Goal: Transaction & Acquisition: Obtain resource

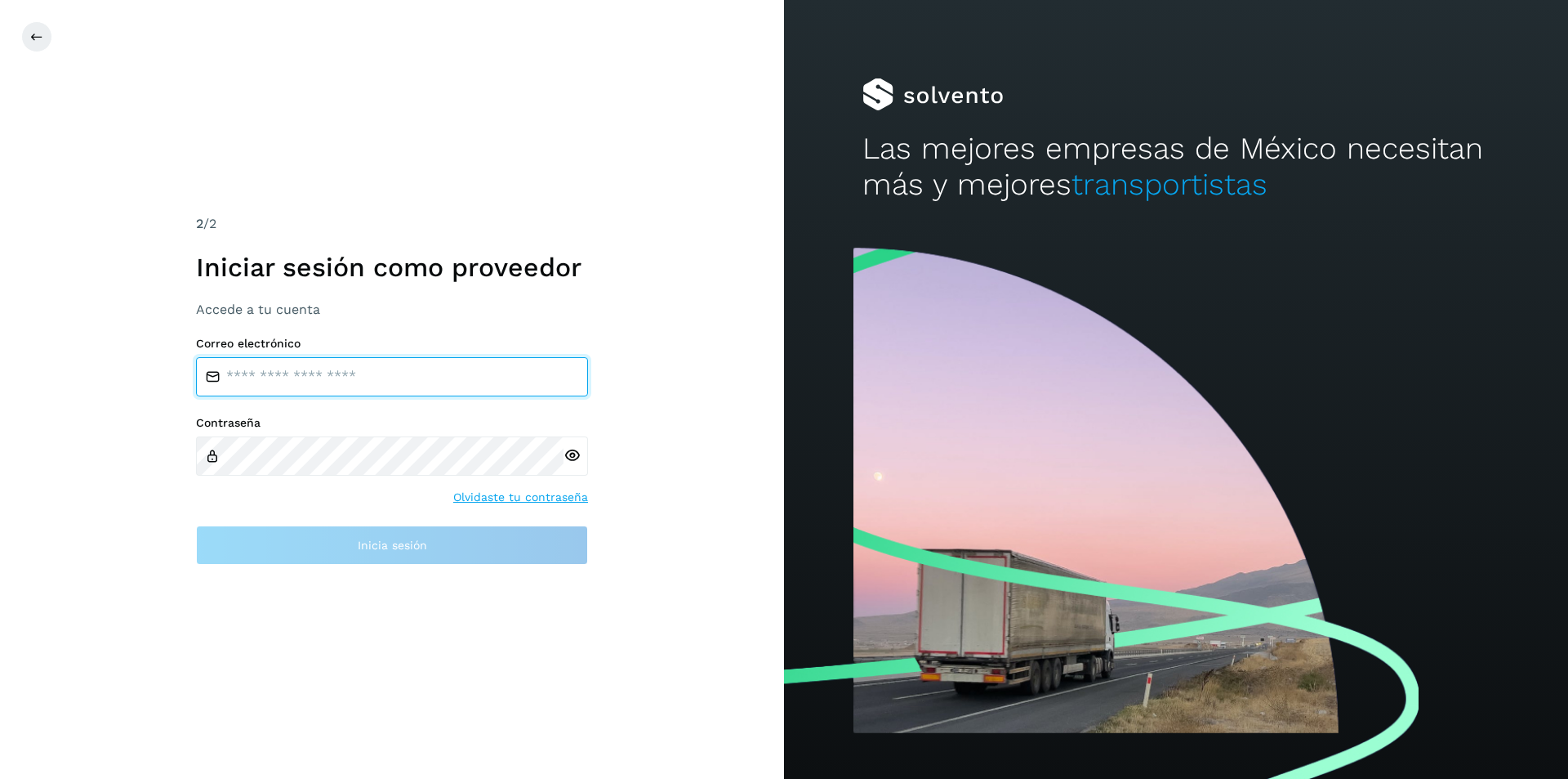
click at [397, 393] on input "email" at bounding box center [392, 376] width 392 height 39
type input "**********"
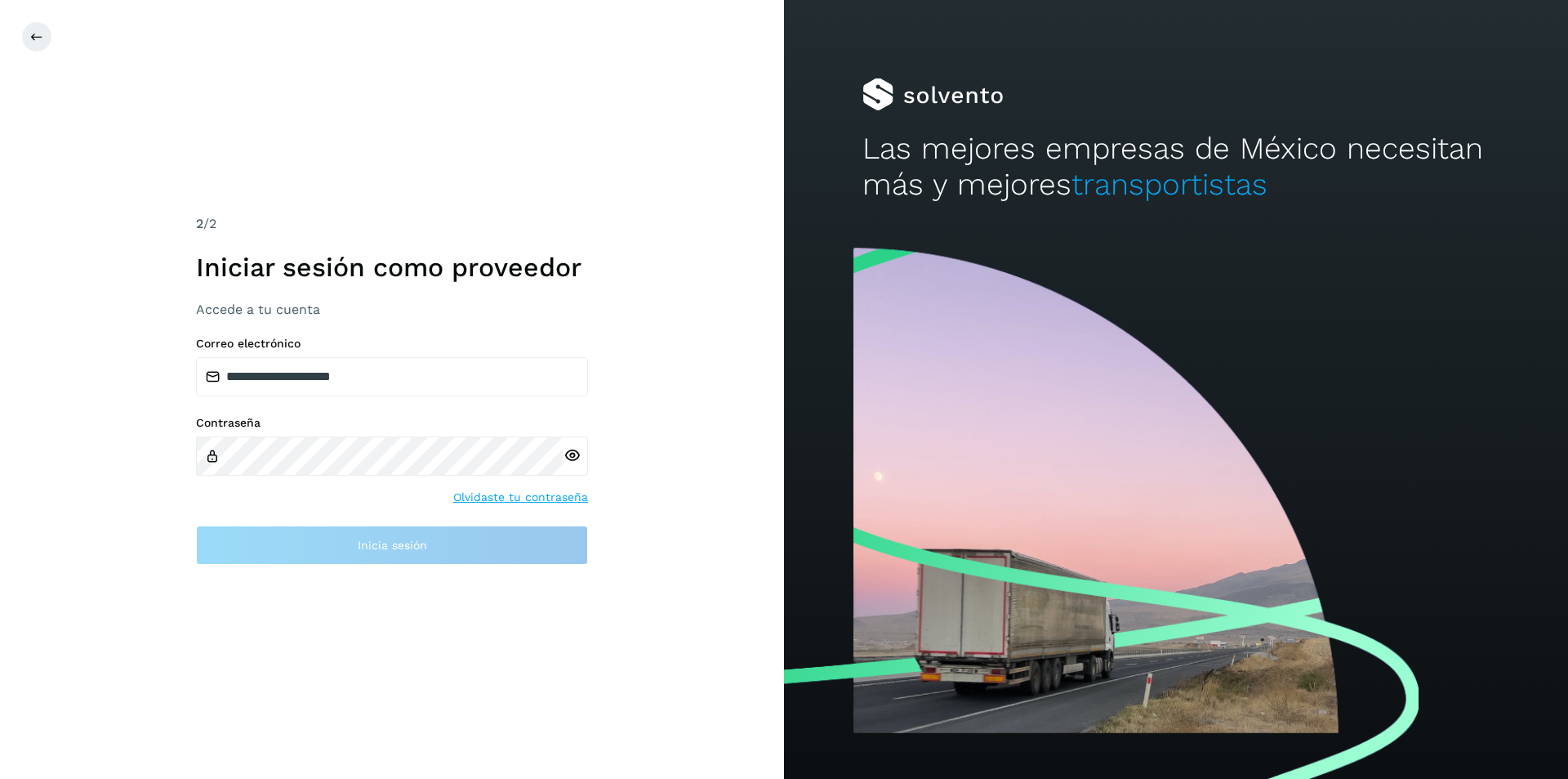
click at [498, 493] on link "Olvidaste tu contraseña" at bounding box center [520, 498] width 135 height 18
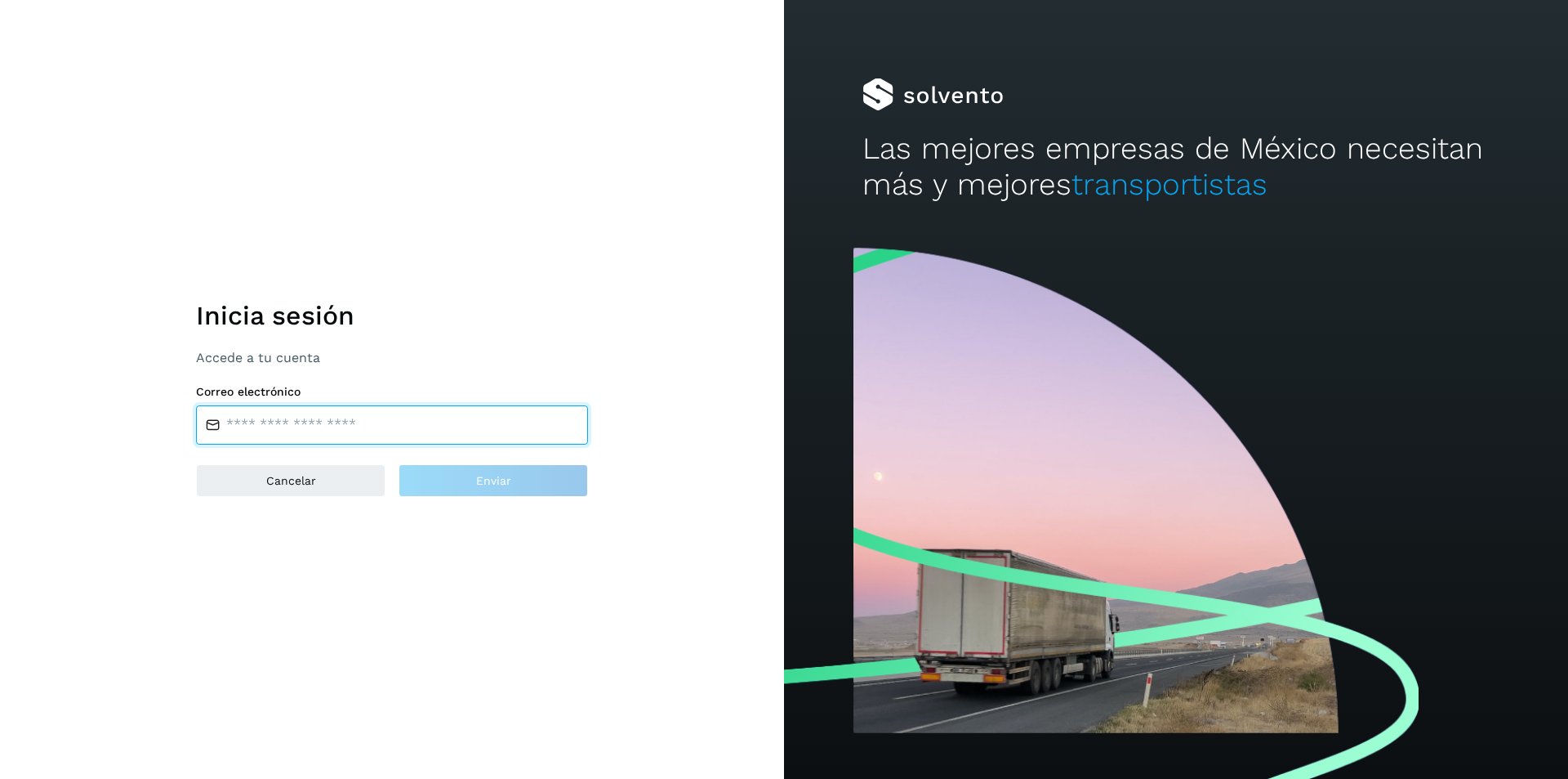
click at [386, 413] on input "email" at bounding box center [392, 425] width 392 height 39
type input "**********"
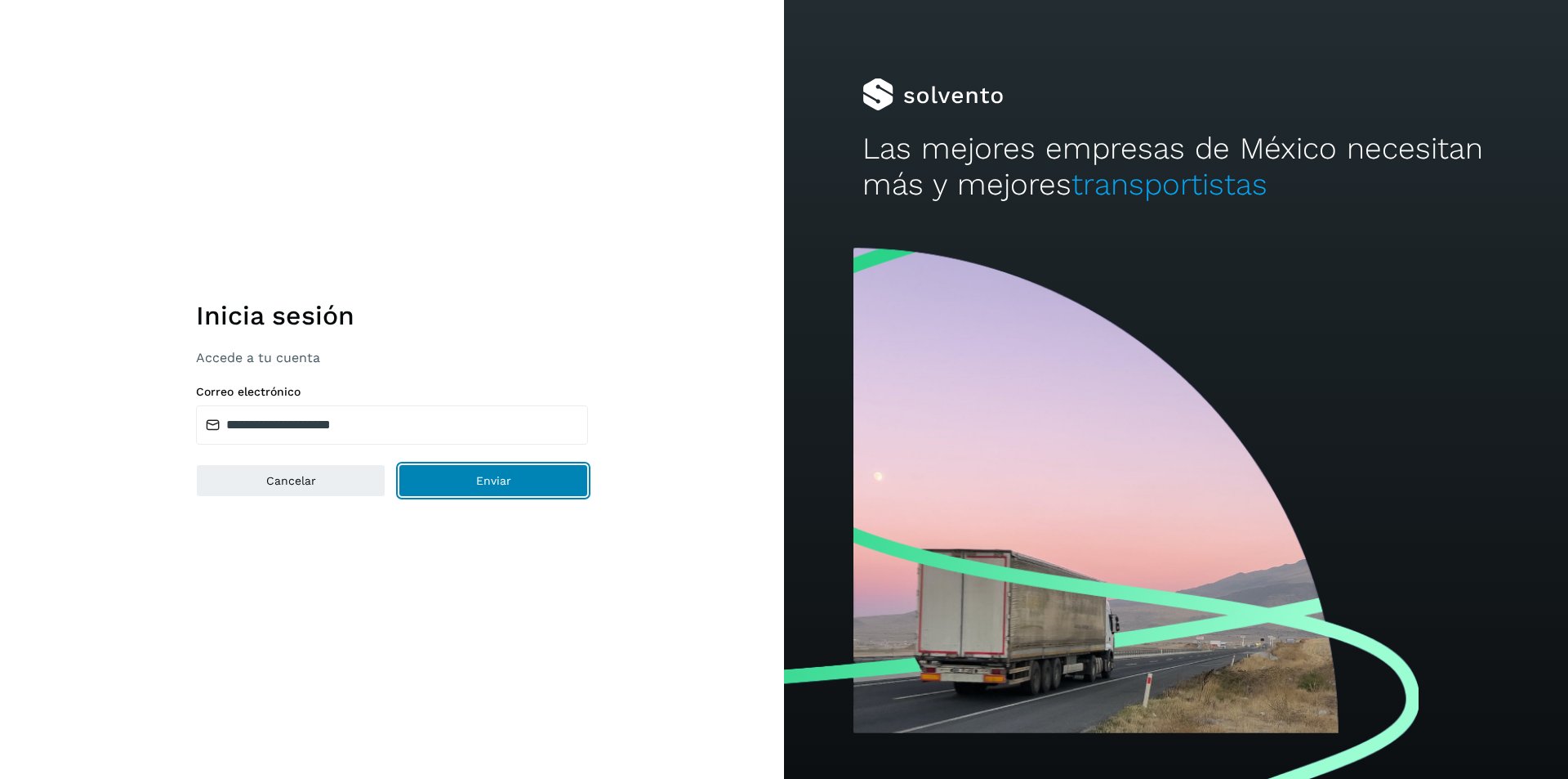
click at [406, 474] on button "Enviar" at bounding box center [493, 480] width 190 height 33
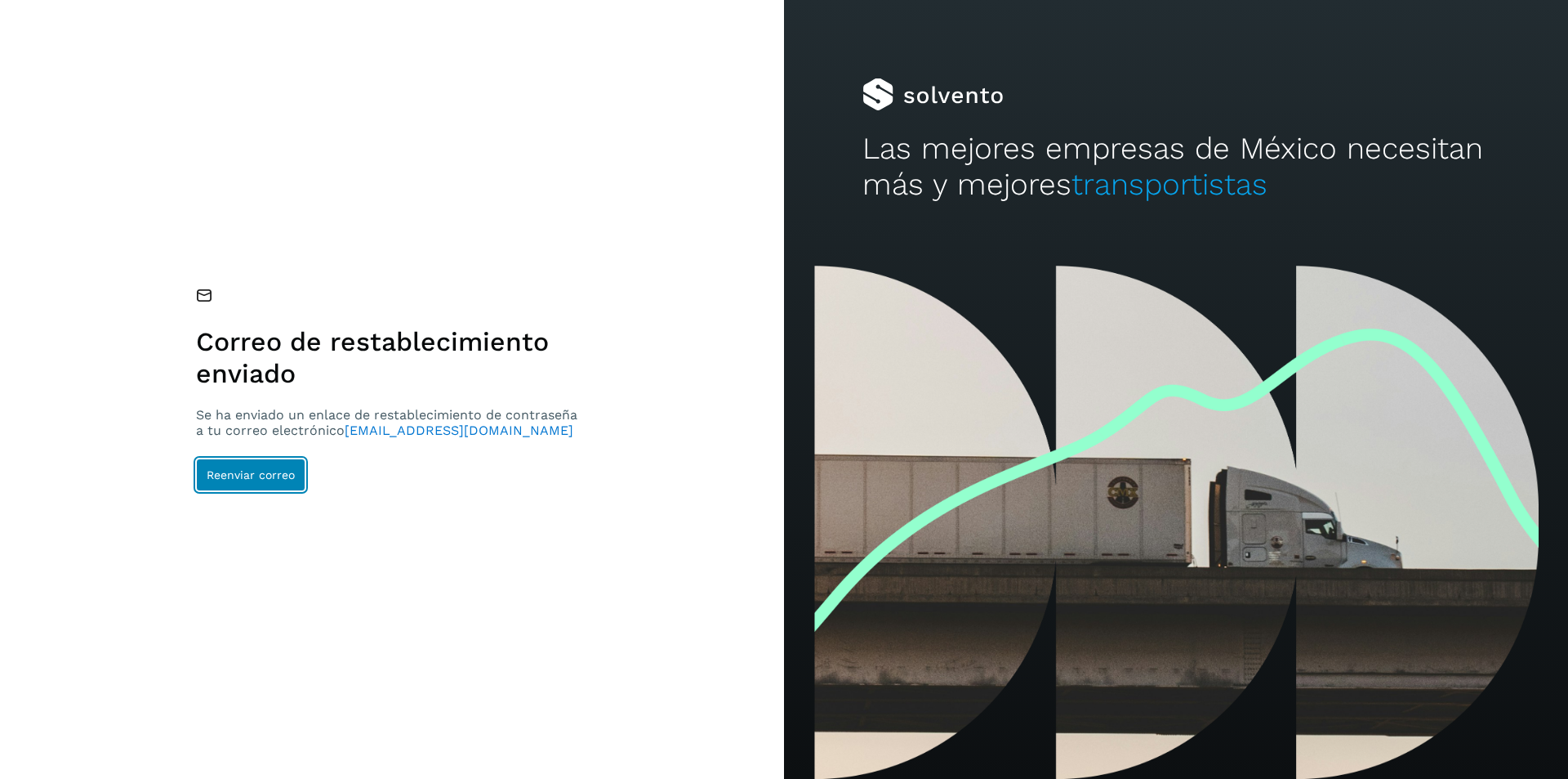
click at [252, 478] on span "Reenviar correo" at bounding box center [251, 475] width 88 height 12
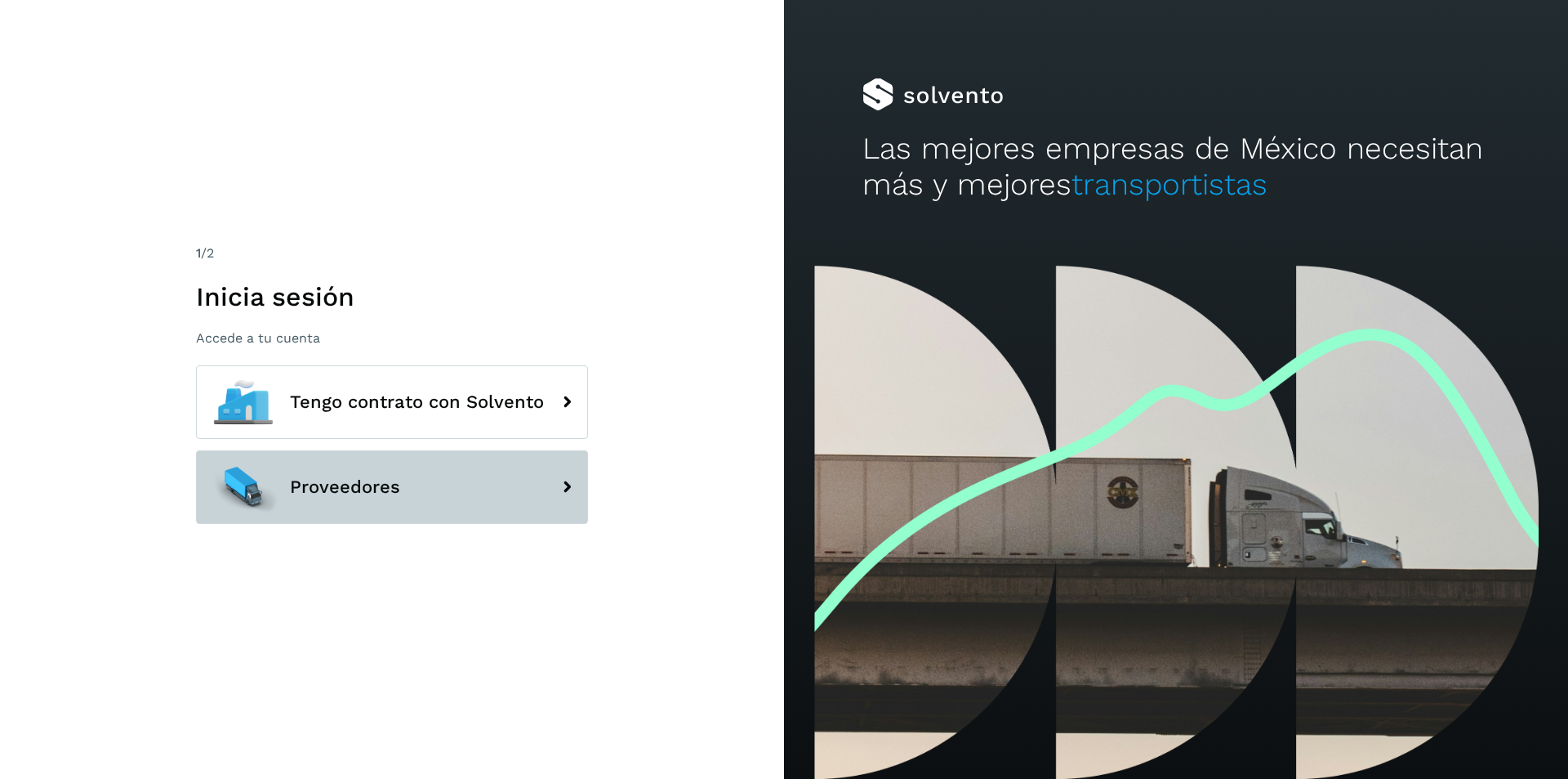
click at [464, 504] on button "Proveedores" at bounding box center [392, 487] width 392 height 74
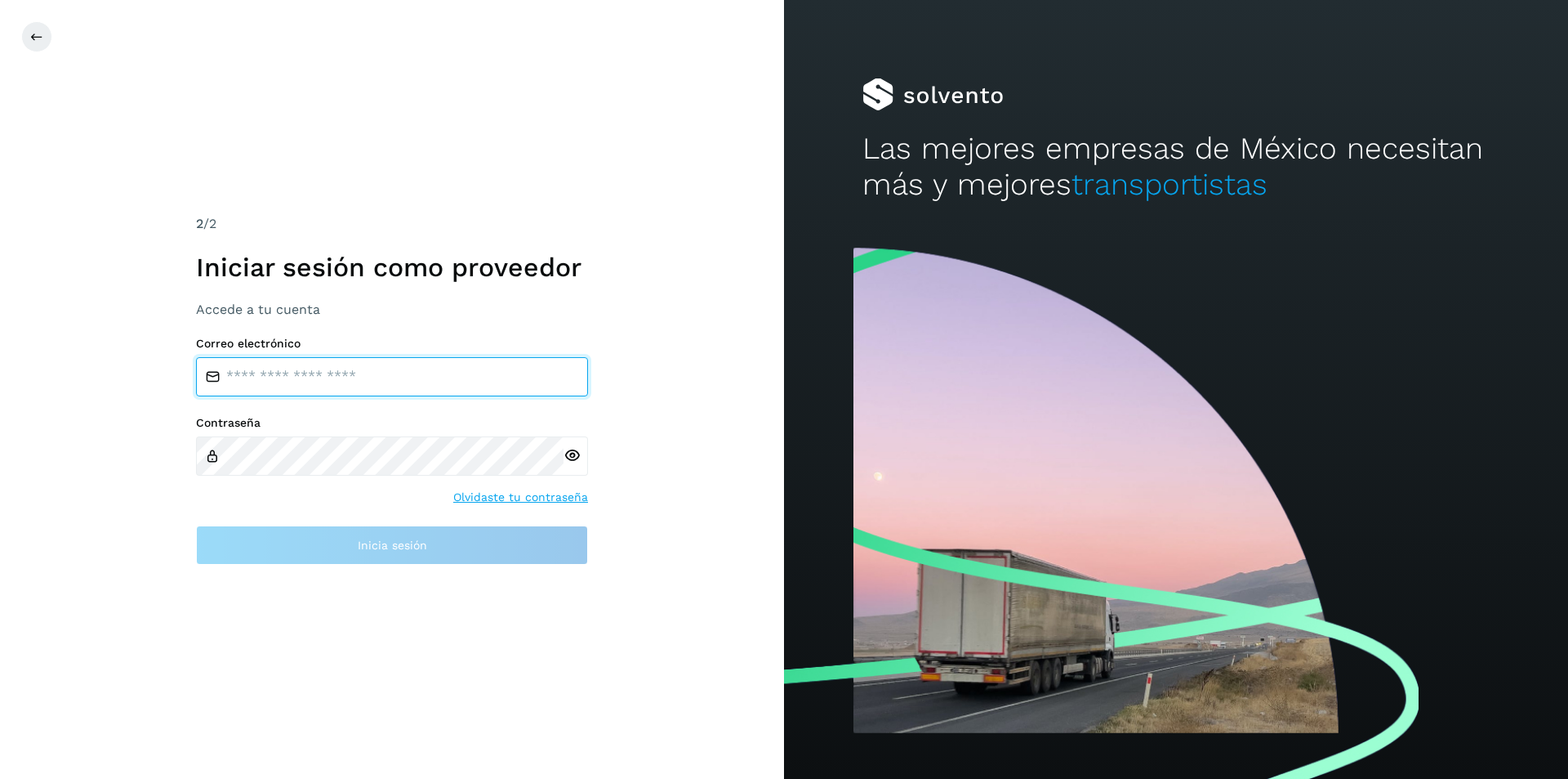
click at [408, 380] on input "email" at bounding box center [392, 376] width 392 height 39
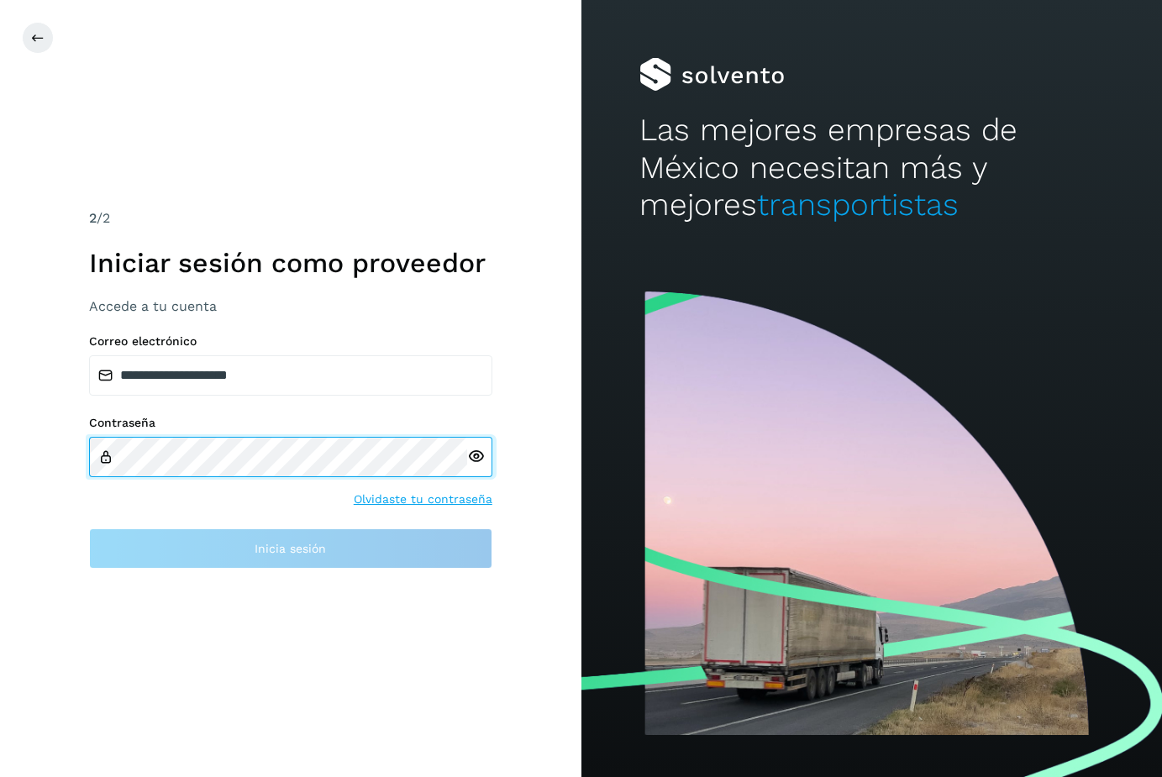
click at [41, 445] on div "**********" at bounding box center [291, 388] width 582 height 777
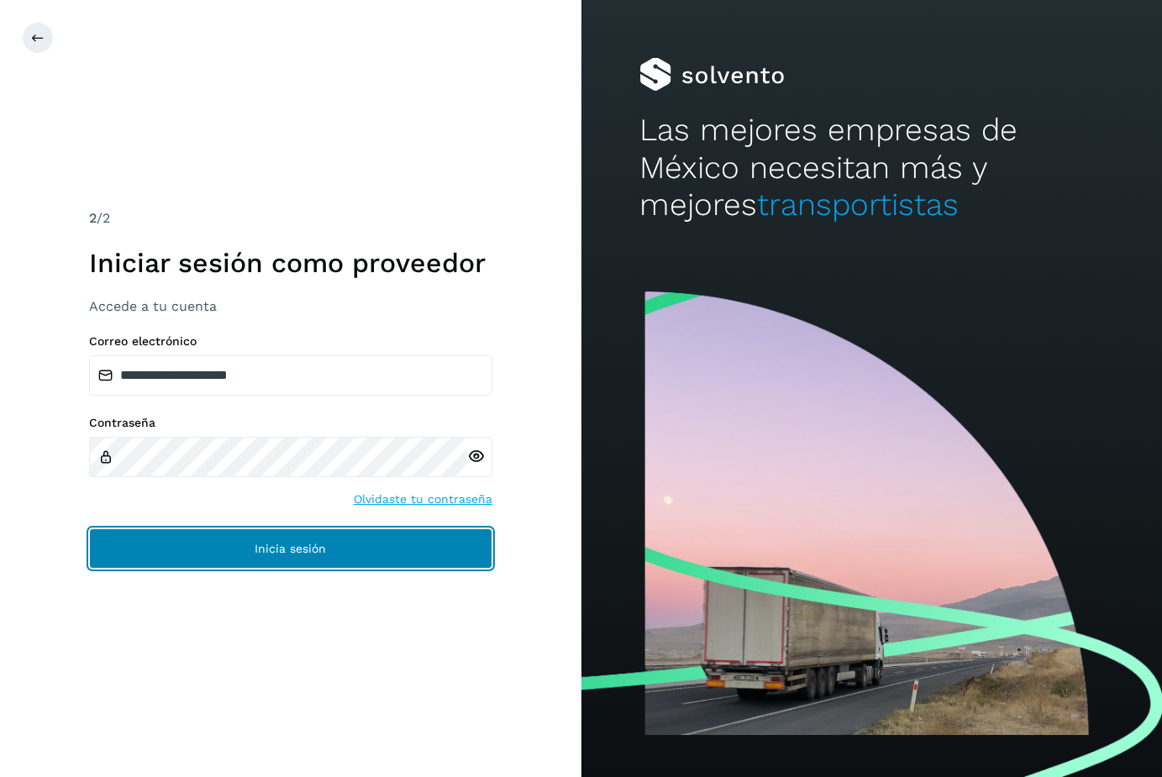
click at [158, 542] on button "Inicia sesión" at bounding box center [290, 549] width 403 height 40
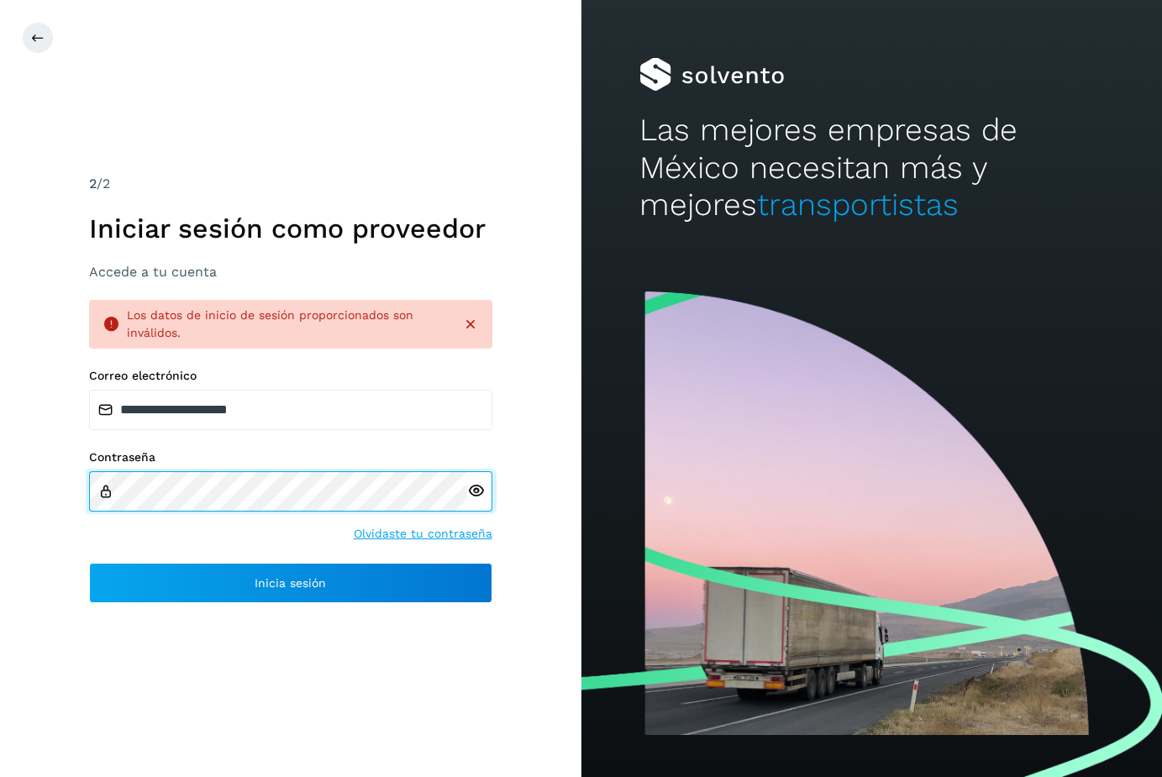
click at [65, 492] on div "**********" at bounding box center [291, 388] width 582 height 777
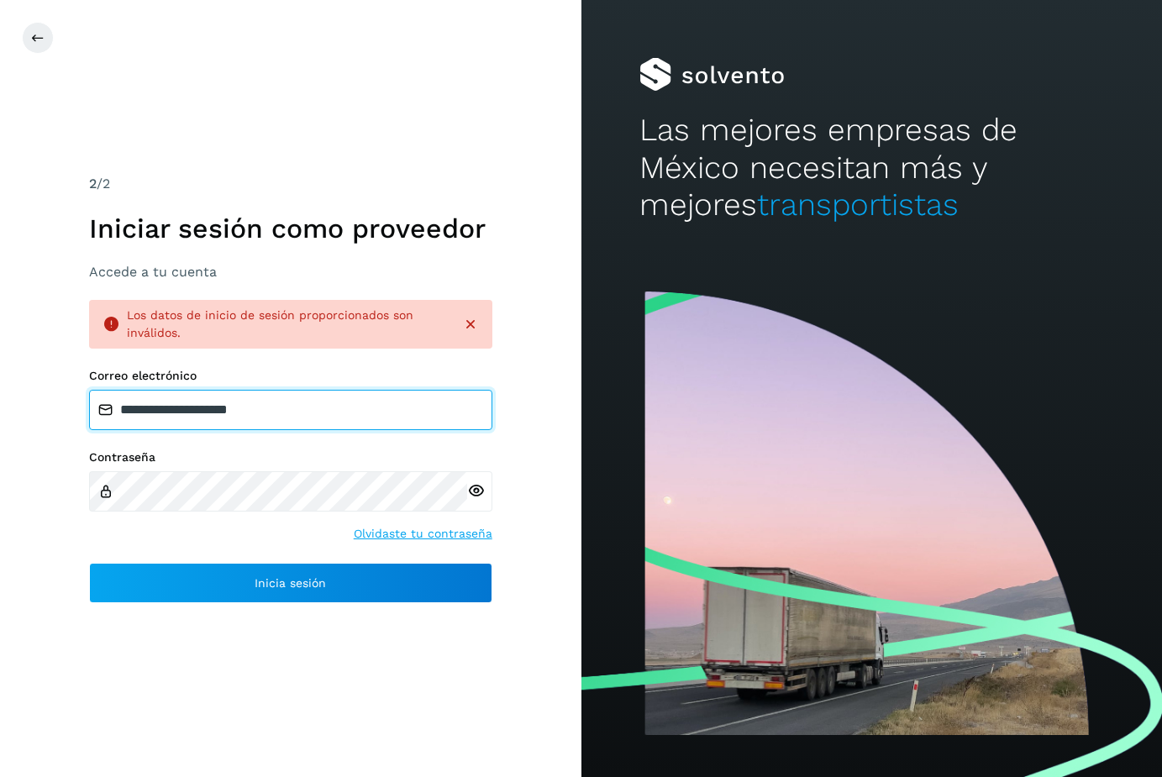
drag, startPoint x: 349, startPoint y: 409, endPoint x: 41, endPoint y: 415, distance: 307.6
click at [41, 415] on div "**********" at bounding box center [291, 388] width 582 height 777
type input "**********"
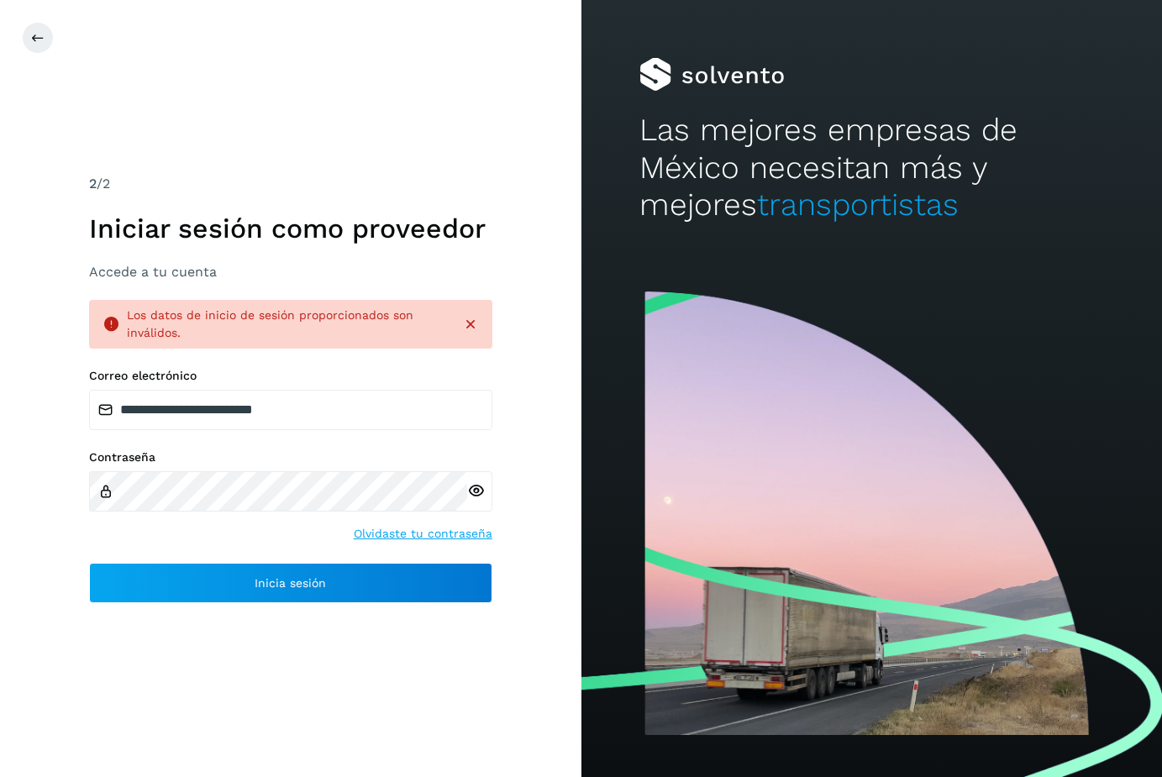
click at [482, 494] on icon at bounding box center [476, 491] width 18 height 18
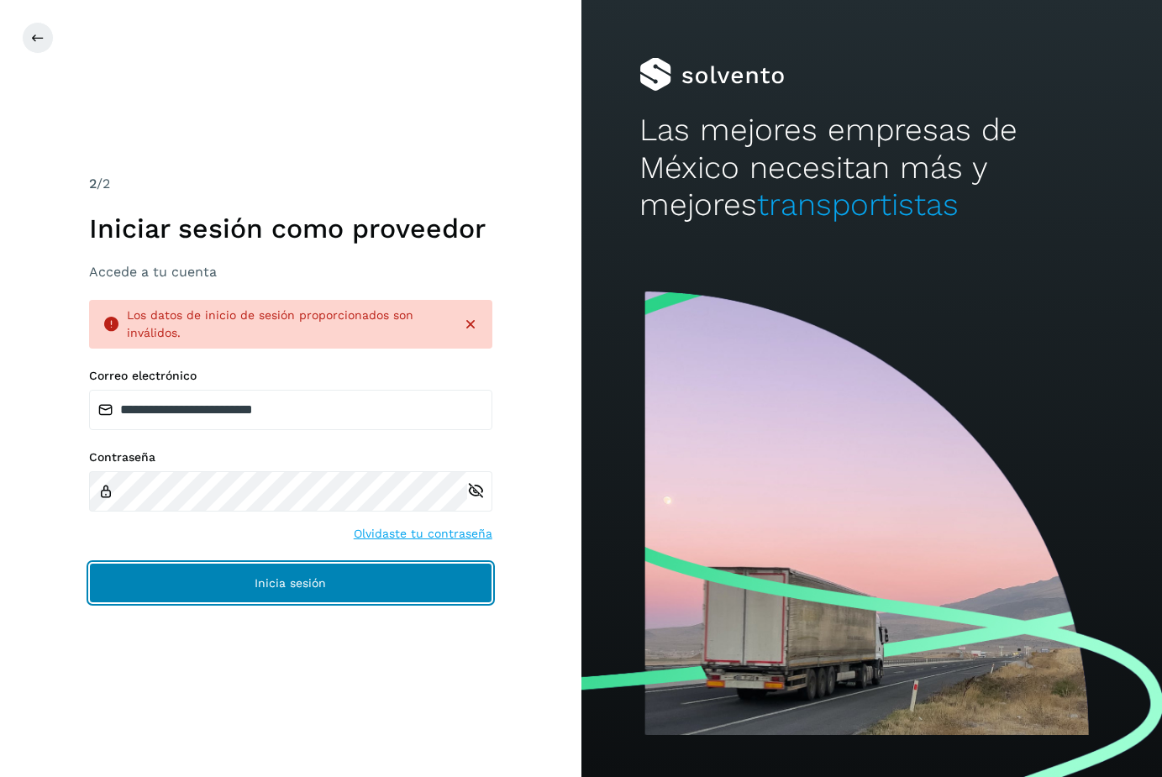
click at [403, 591] on button "Inicia sesión" at bounding box center [290, 583] width 403 height 40
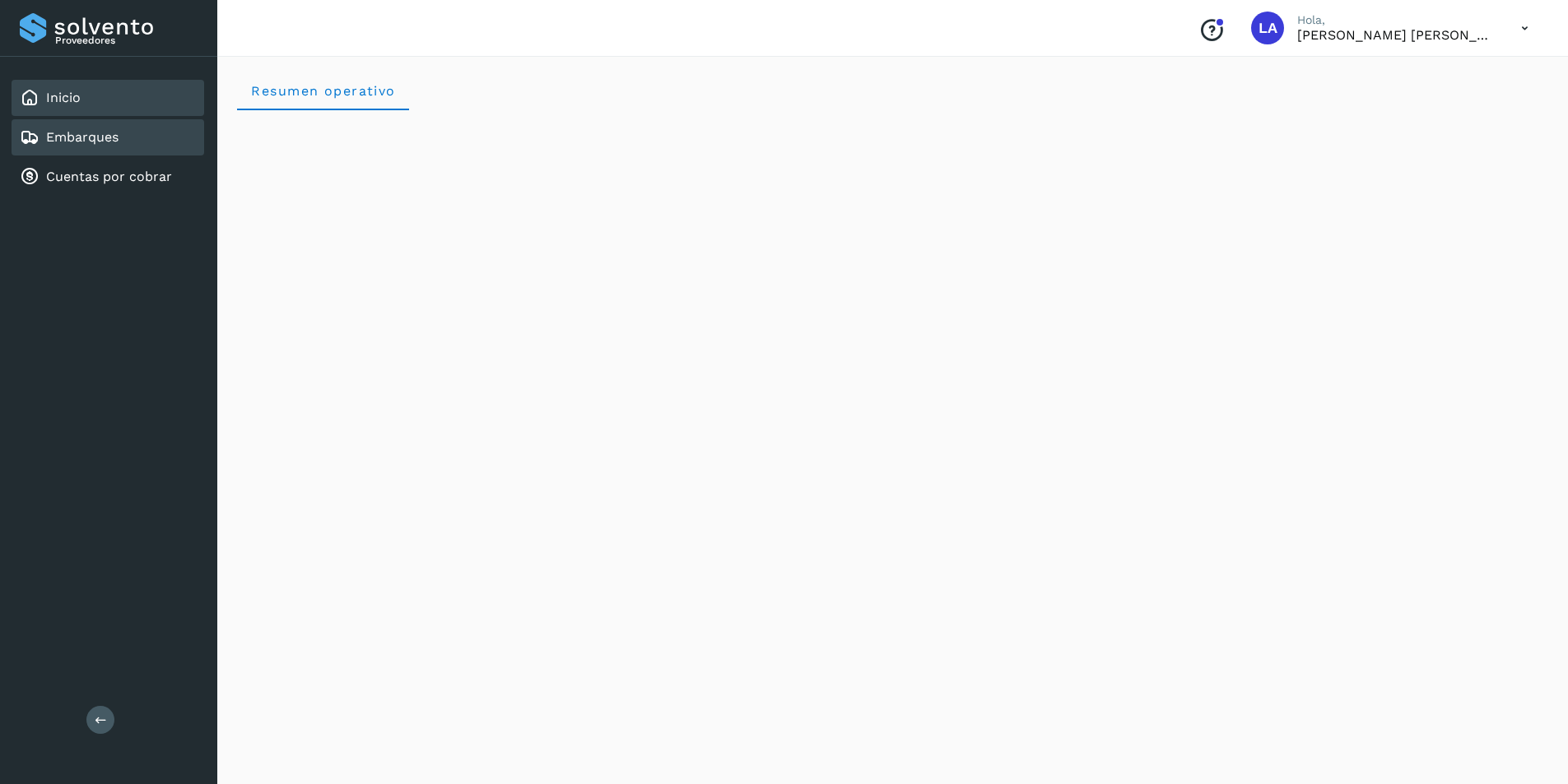
click at [62, 146] on div "Embarques" at bounding box center [69, 137] width 99 height 20
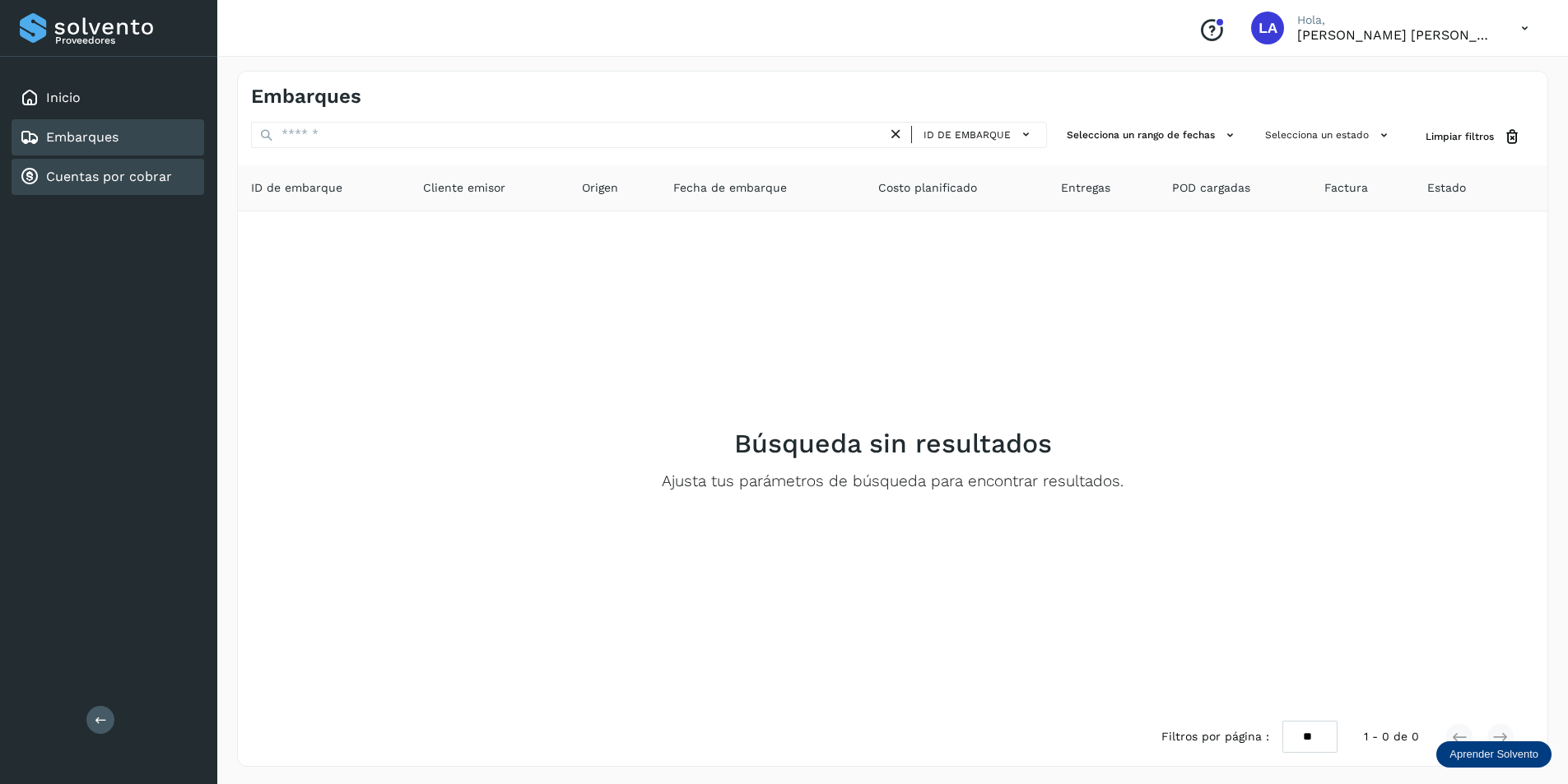
click at [68, 174] on link "Cuentas por cobrar" at bounding box center [109, 176] width 126 height 16
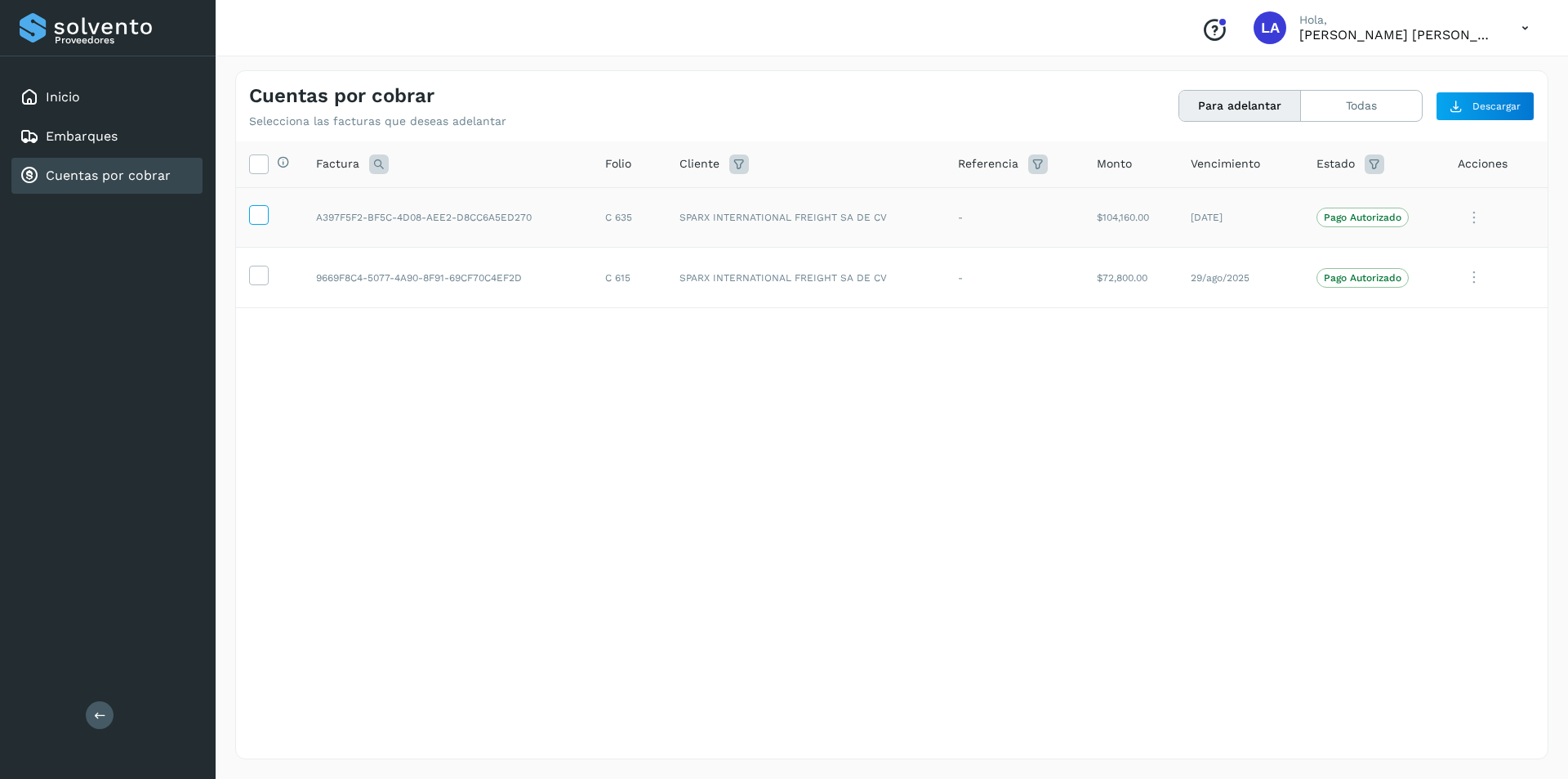
click at [262, 220] on icon at bounding box center [259, 214] width 17 height 18
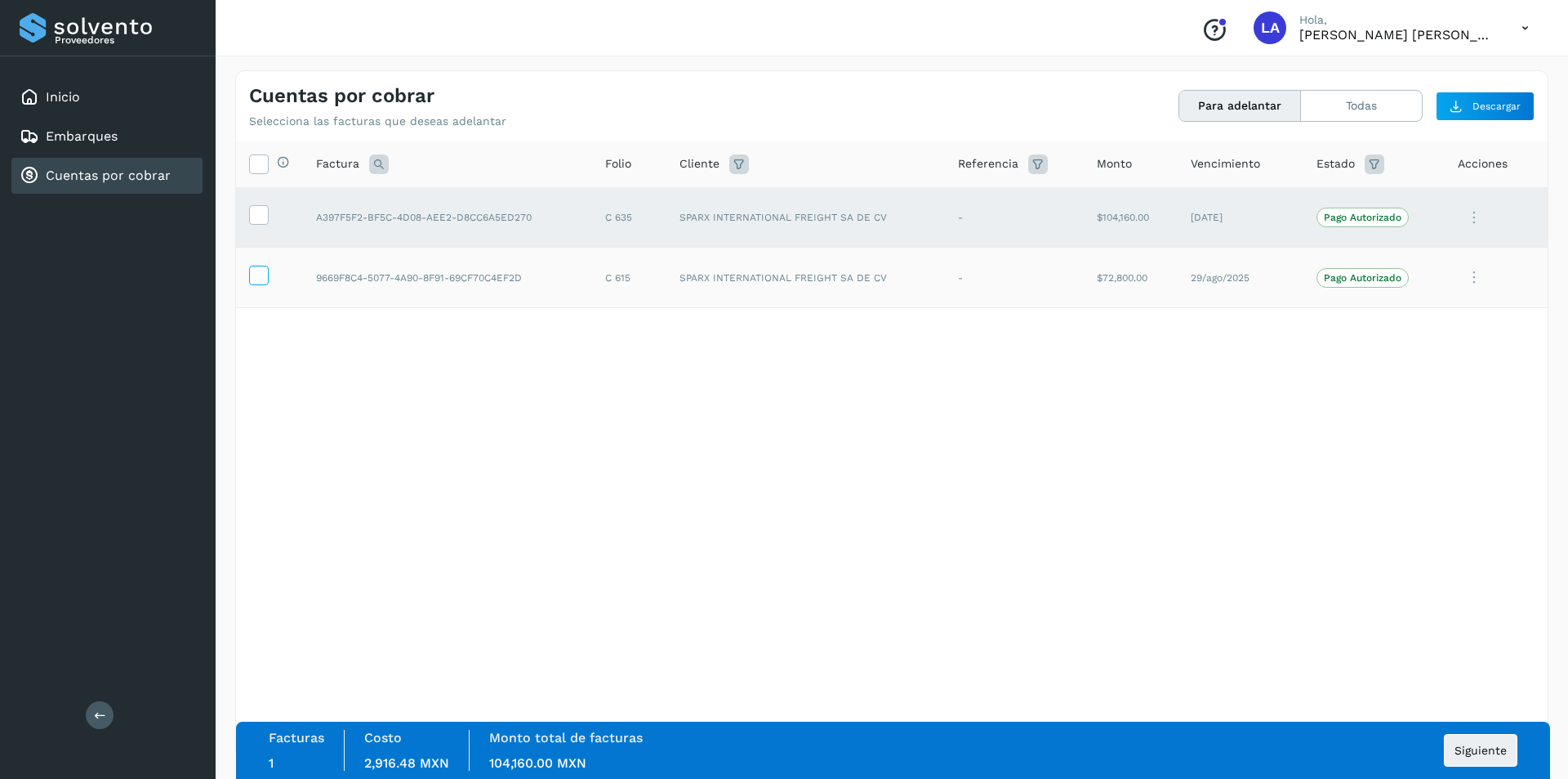
click at [263, 274] on icon at bounding box center [259, 274] width 17 height 18
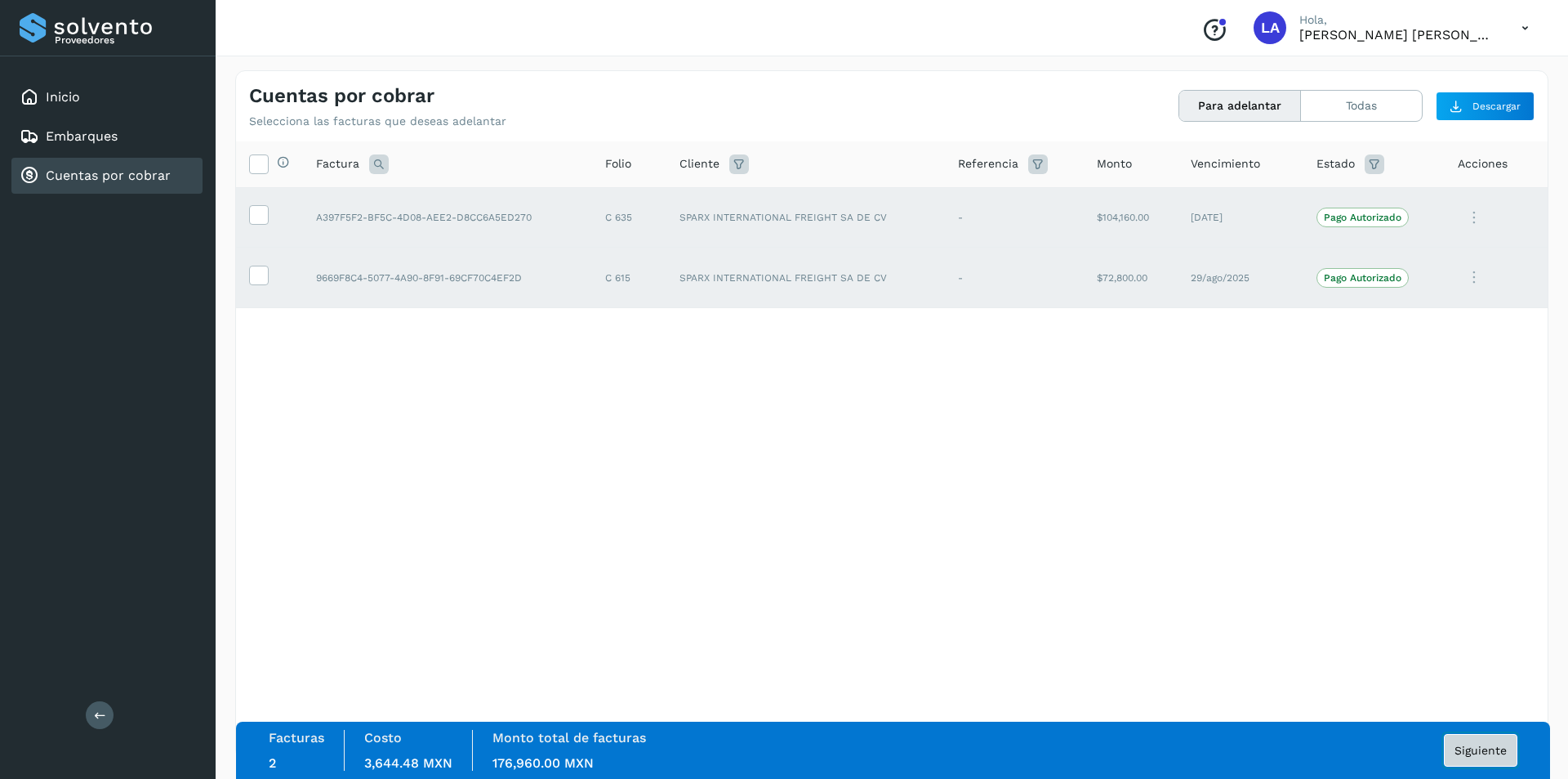
click at [1500, 749] on span "Siguiente" at bounding box center [1481, 751] width 52 height 12
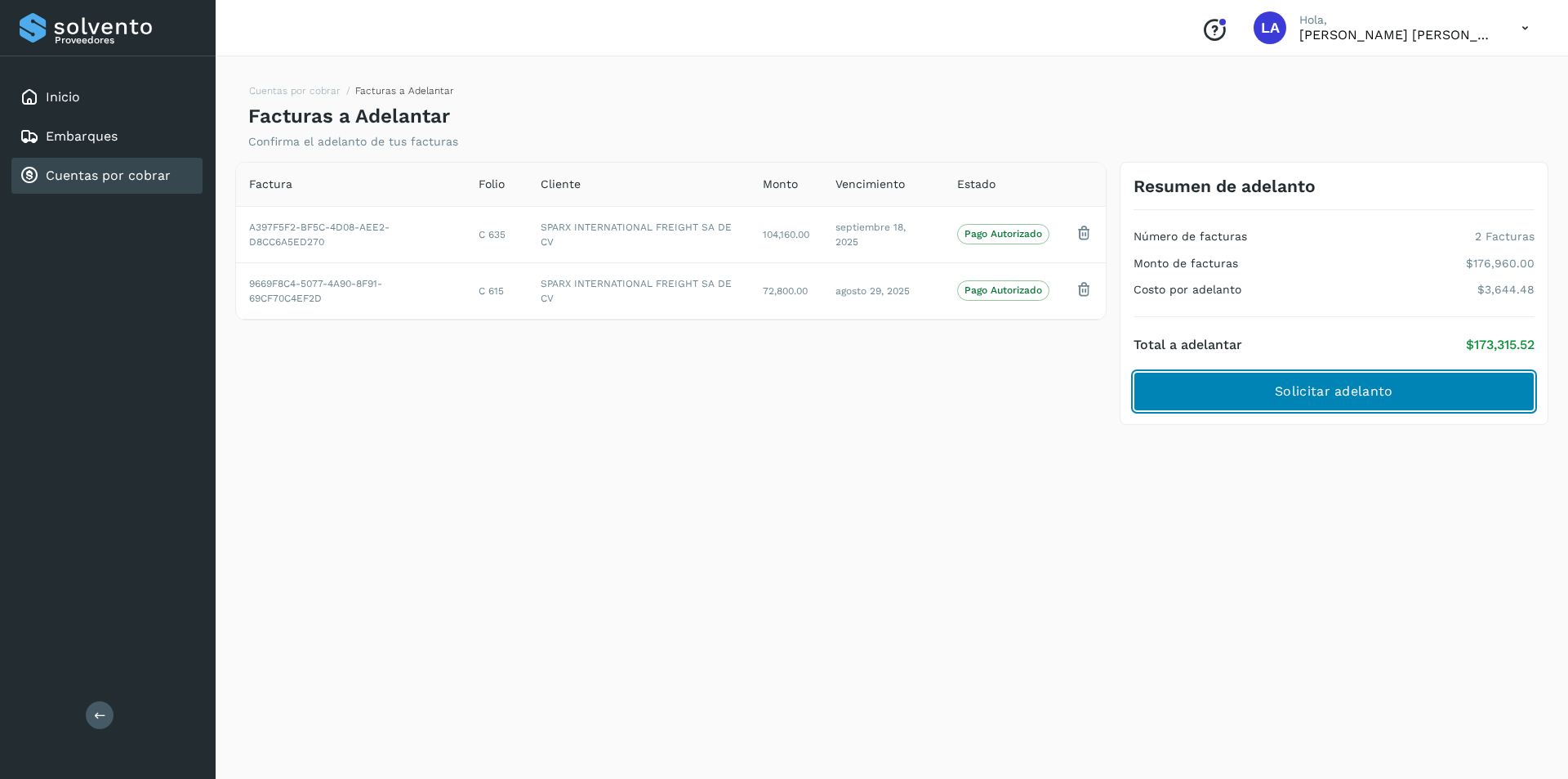
click at [1391, 402] on button "Solicitar adelanto" at bounding box center [1334, 391] width 401 height 39
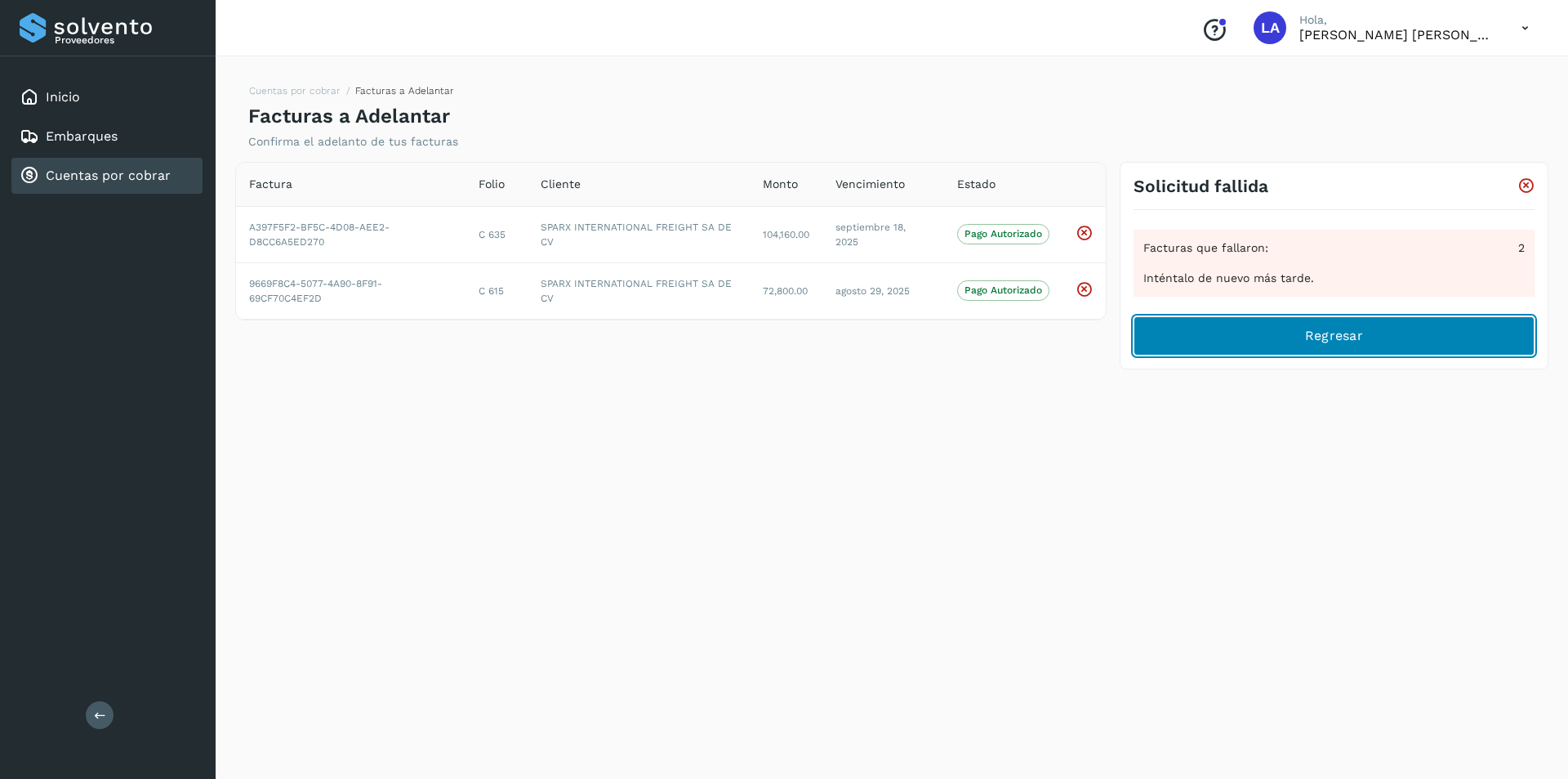
click at [1357, 350] on button "Regresar" at bounding box center [1334, 336] width 401 height 39
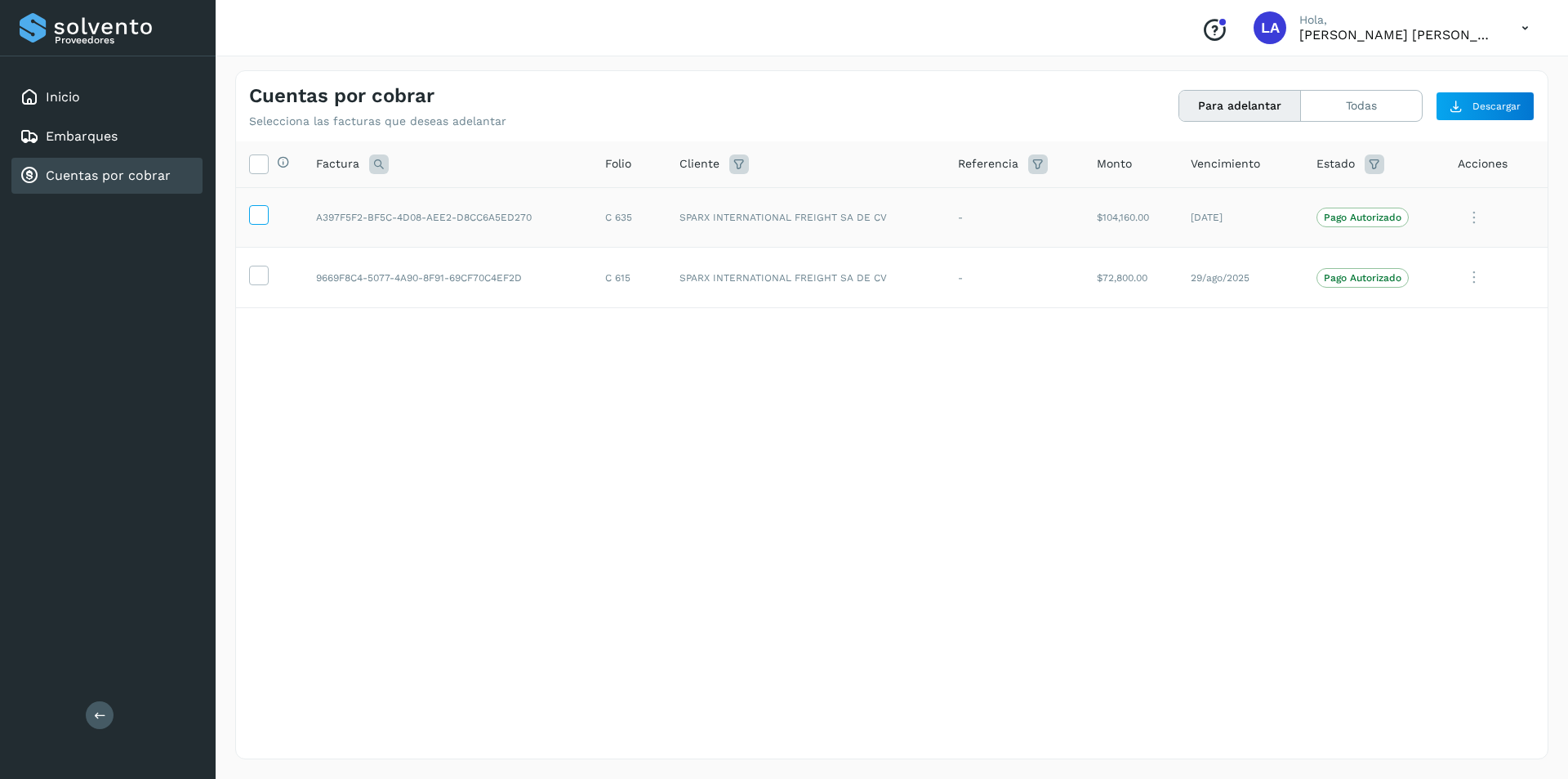
click at [253, 216] on icon at bounding box center [259, 214] width 17 height 18
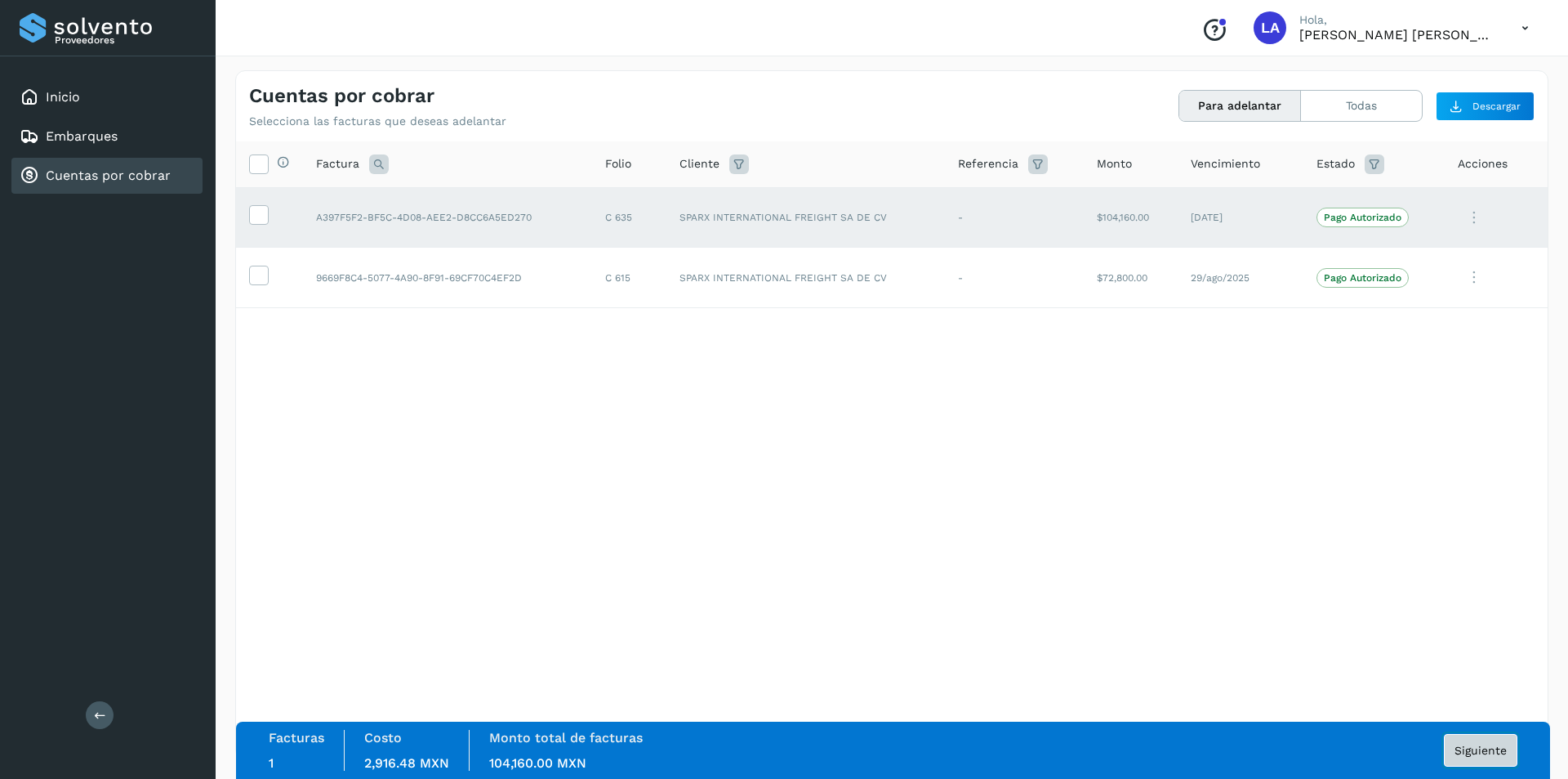
click at [1496, 738] on button "Siguiente" at bounding box center [1481, 751] width 74 height 33
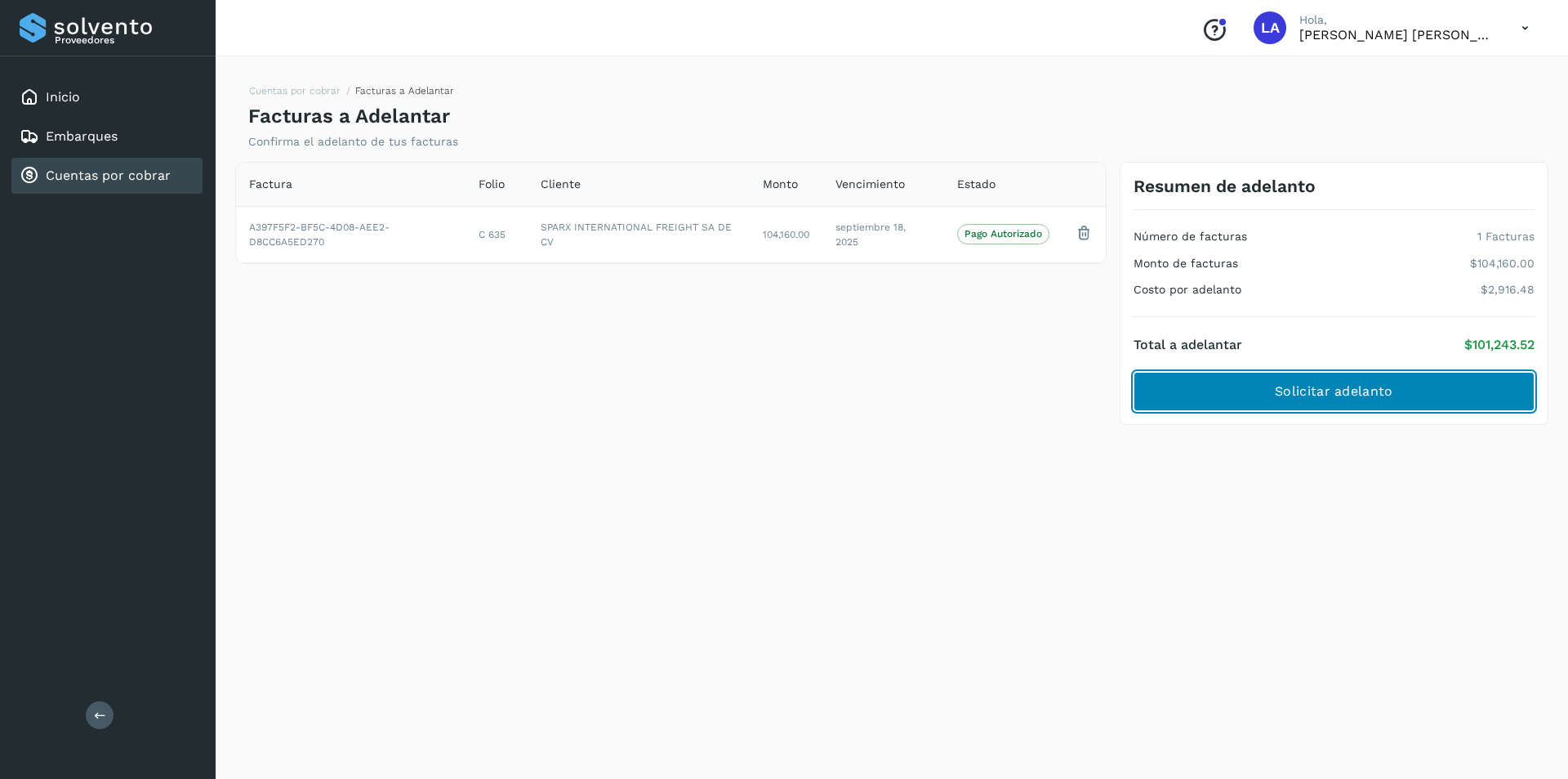
click at [1385, 388] on span "Solicitar adelanto" at bounding box center [1334, 391] width 118 height 18
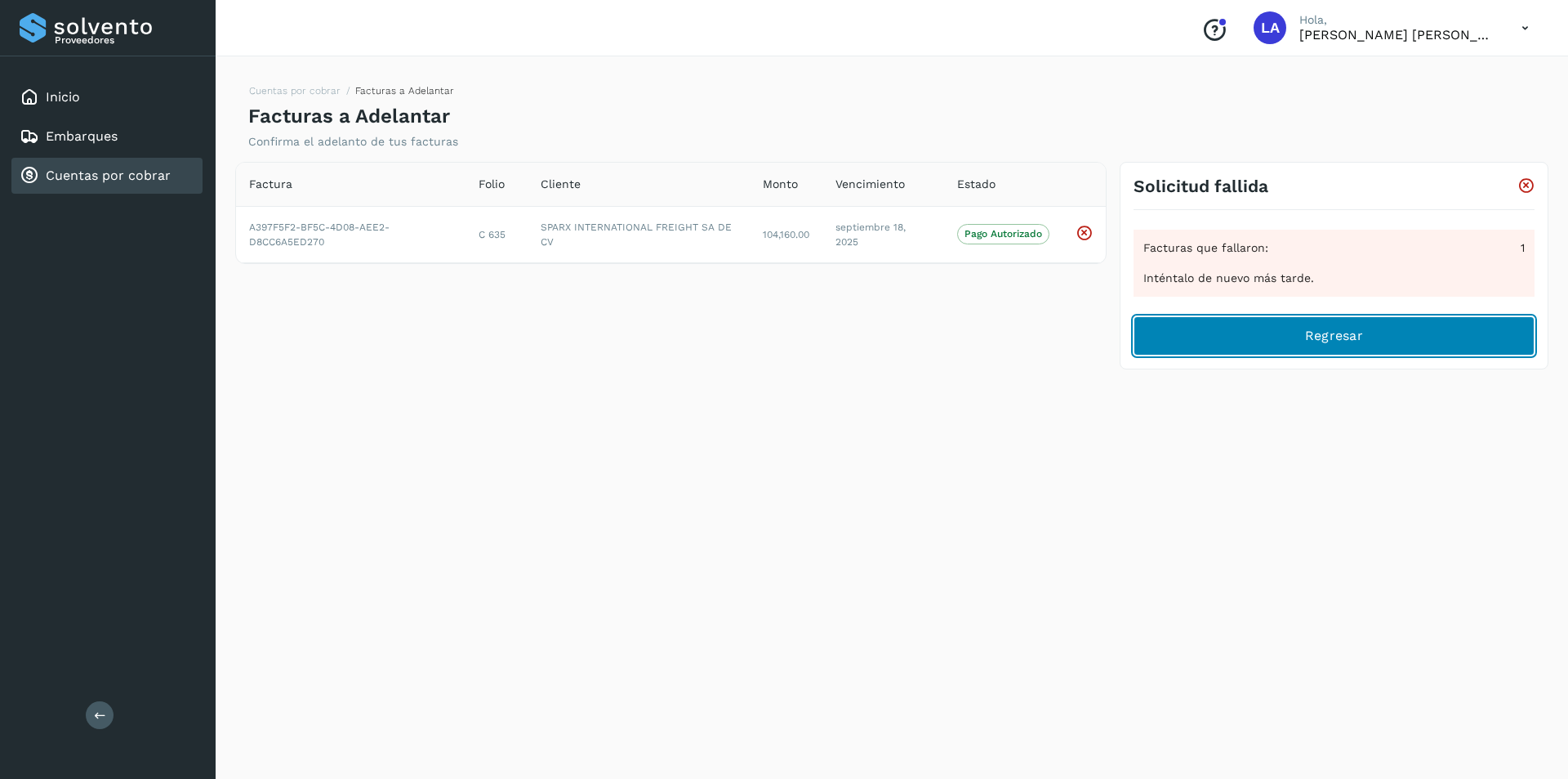
click at [1359, 329] on span "Regresar" at bounding box center [1335, 336] width 58 height 18
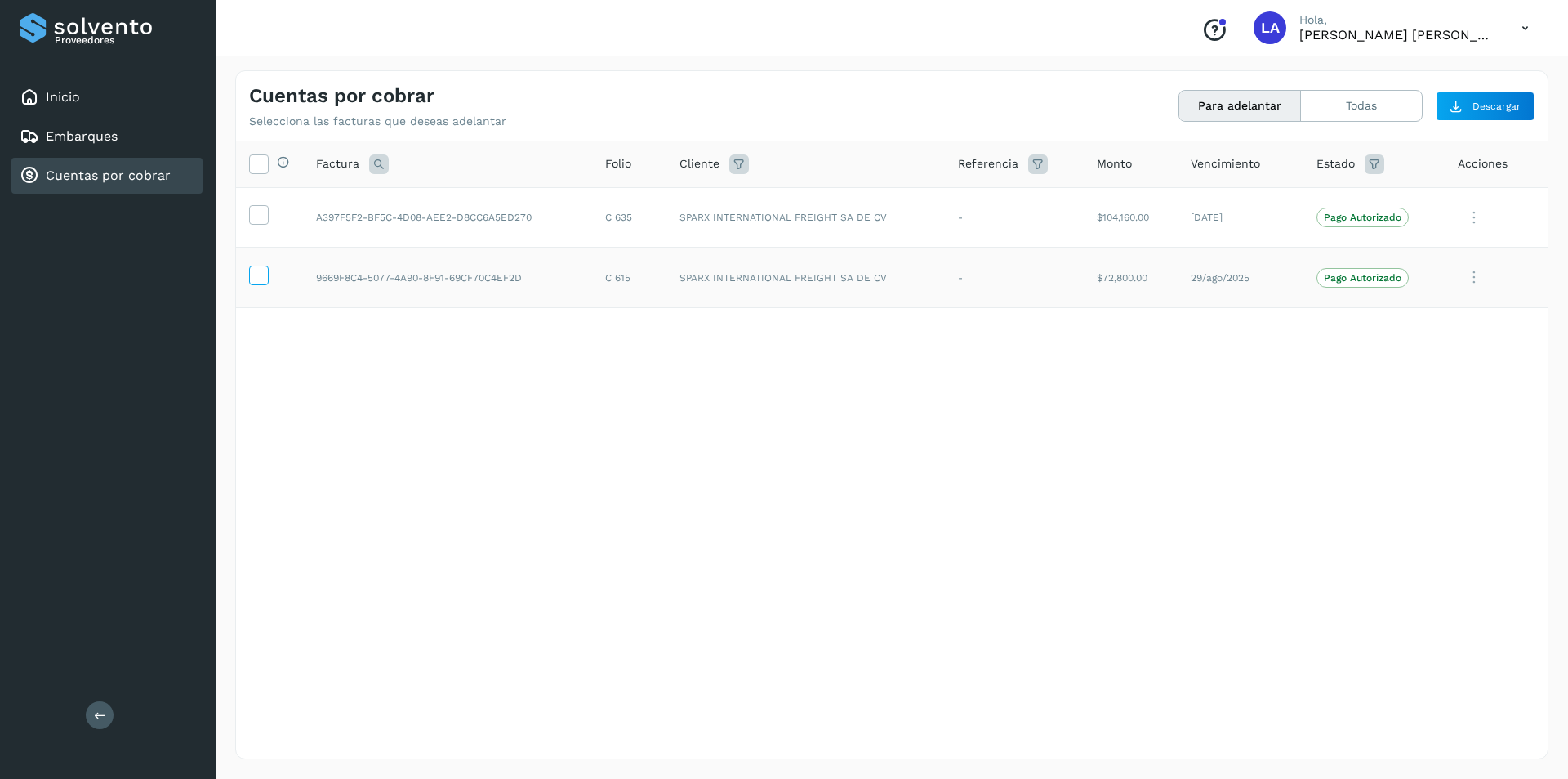
click at [265, 279] on icon at bounding box center [259, 274] width 17 height 18
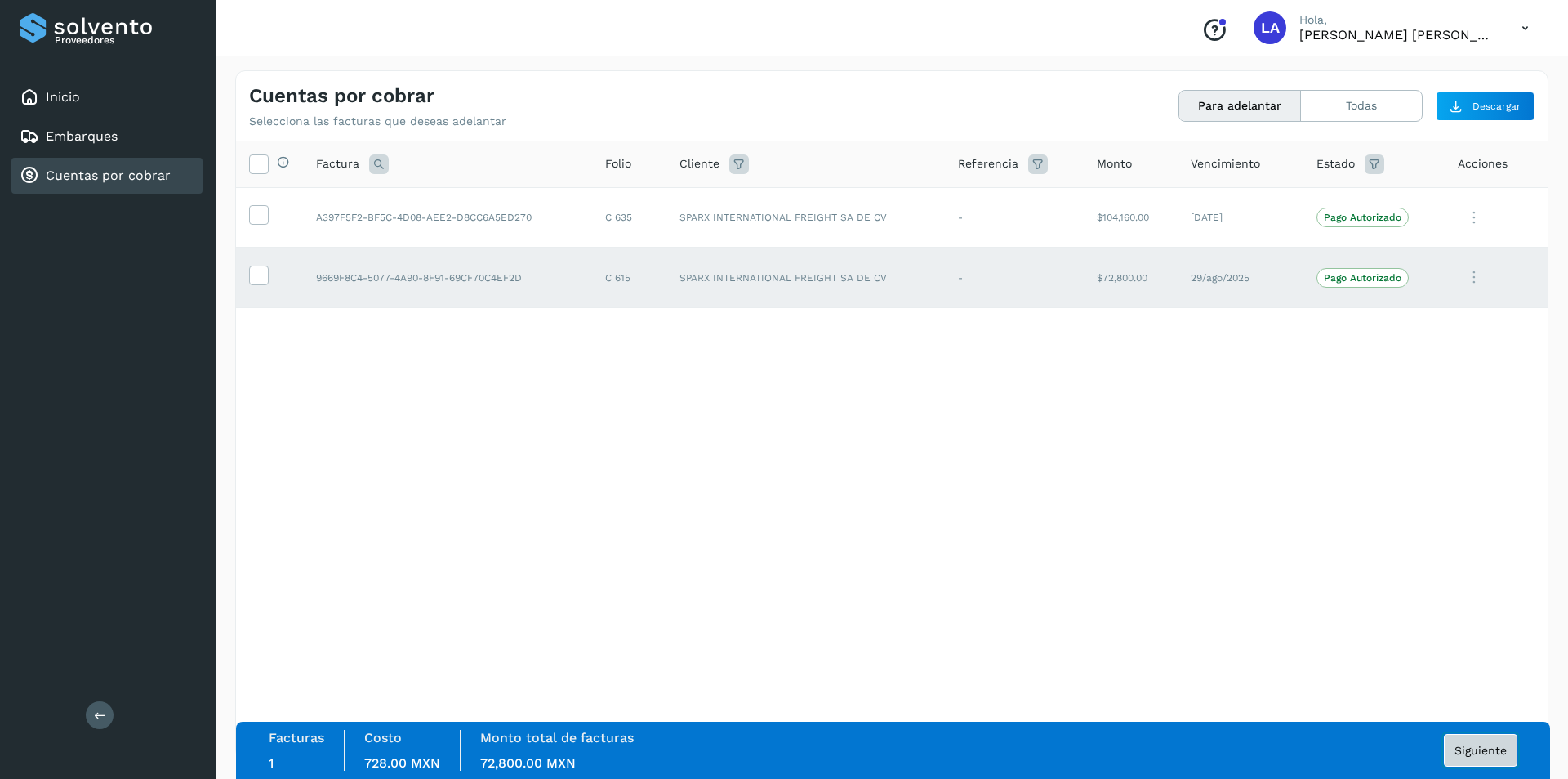
click at [1484, 745] on span "Siguiente" at bounding box center [1481, 751] width 52 height 12
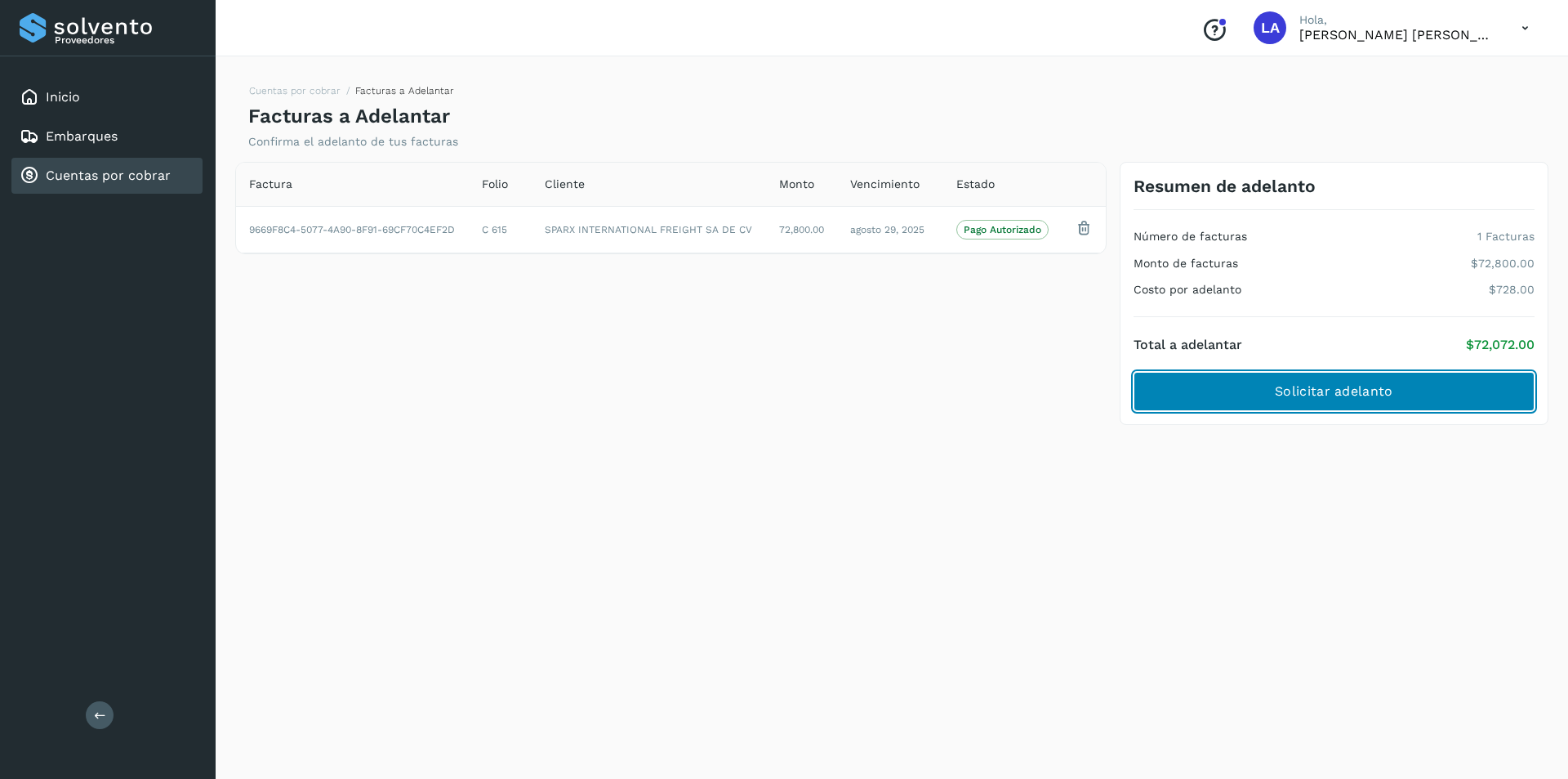
click at [1265, 384] on button "Solicitar adelanto" at bounding box center [1334, 391] width 401 height 39
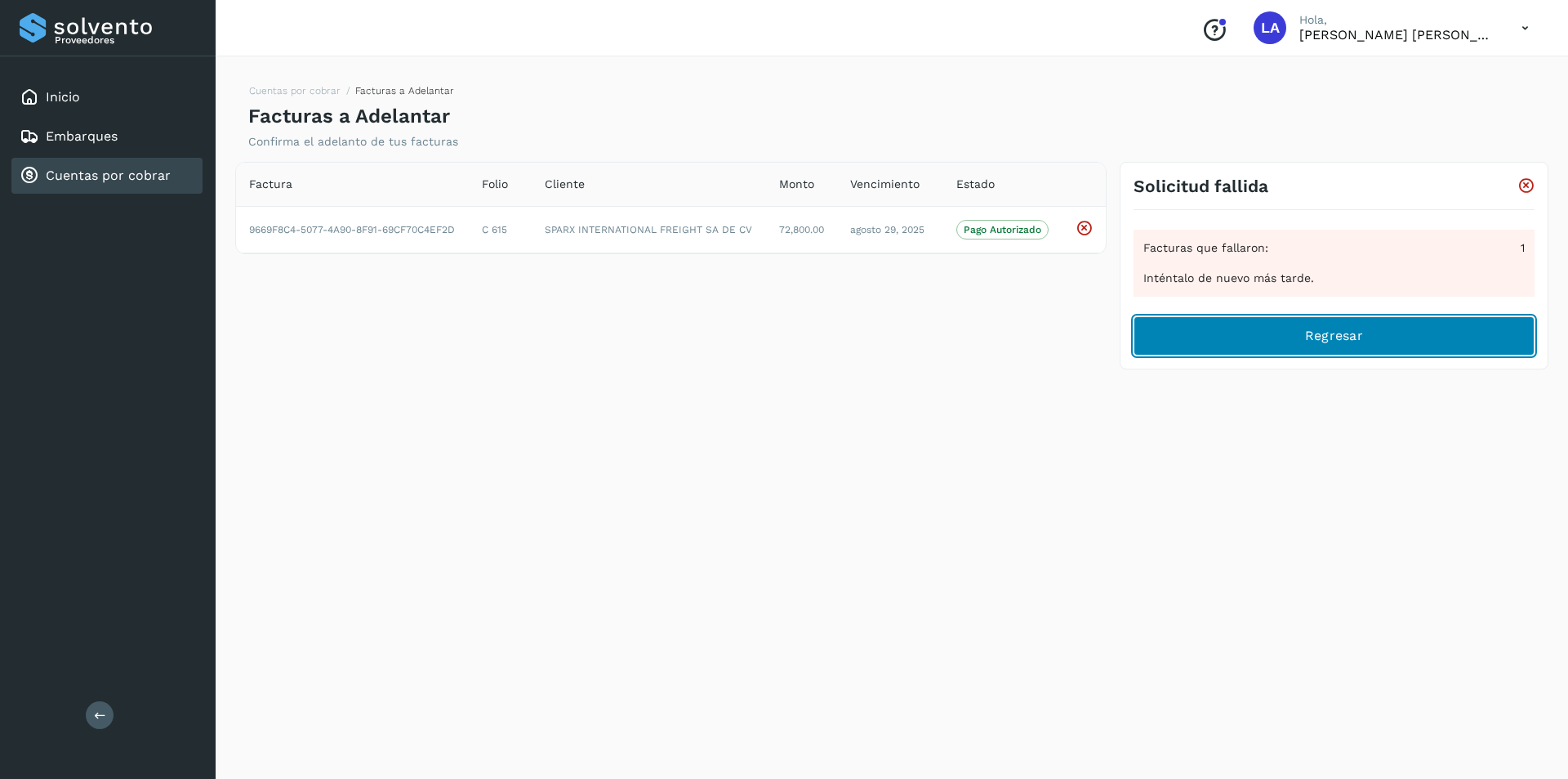
click at [1268, 351] on button "Regresar" at bounding box center [1334, 336] width 401 height 39
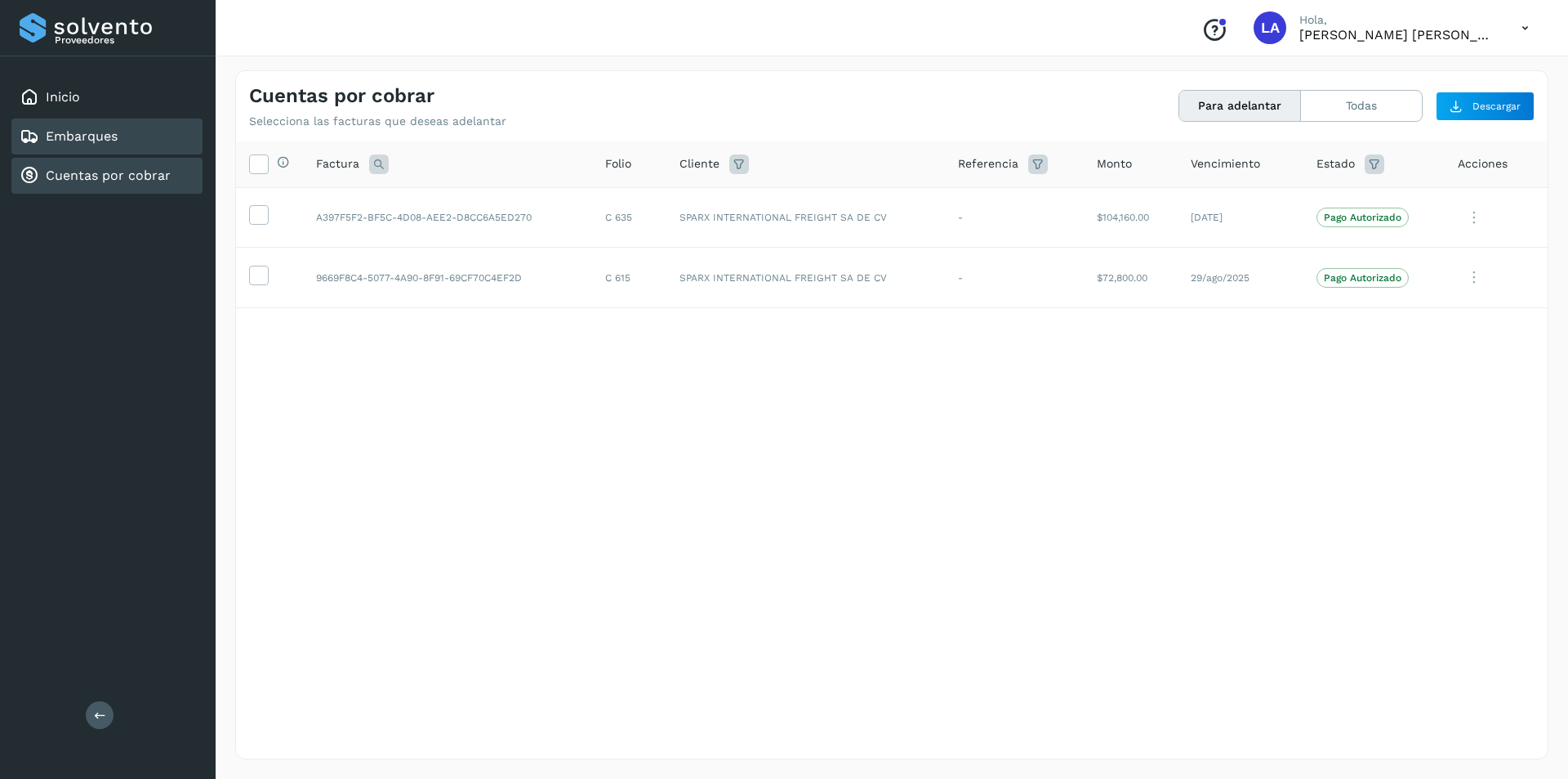
click at [61, 134] on link "Embarques" at bounding box center [82, 136] width 72 height 16
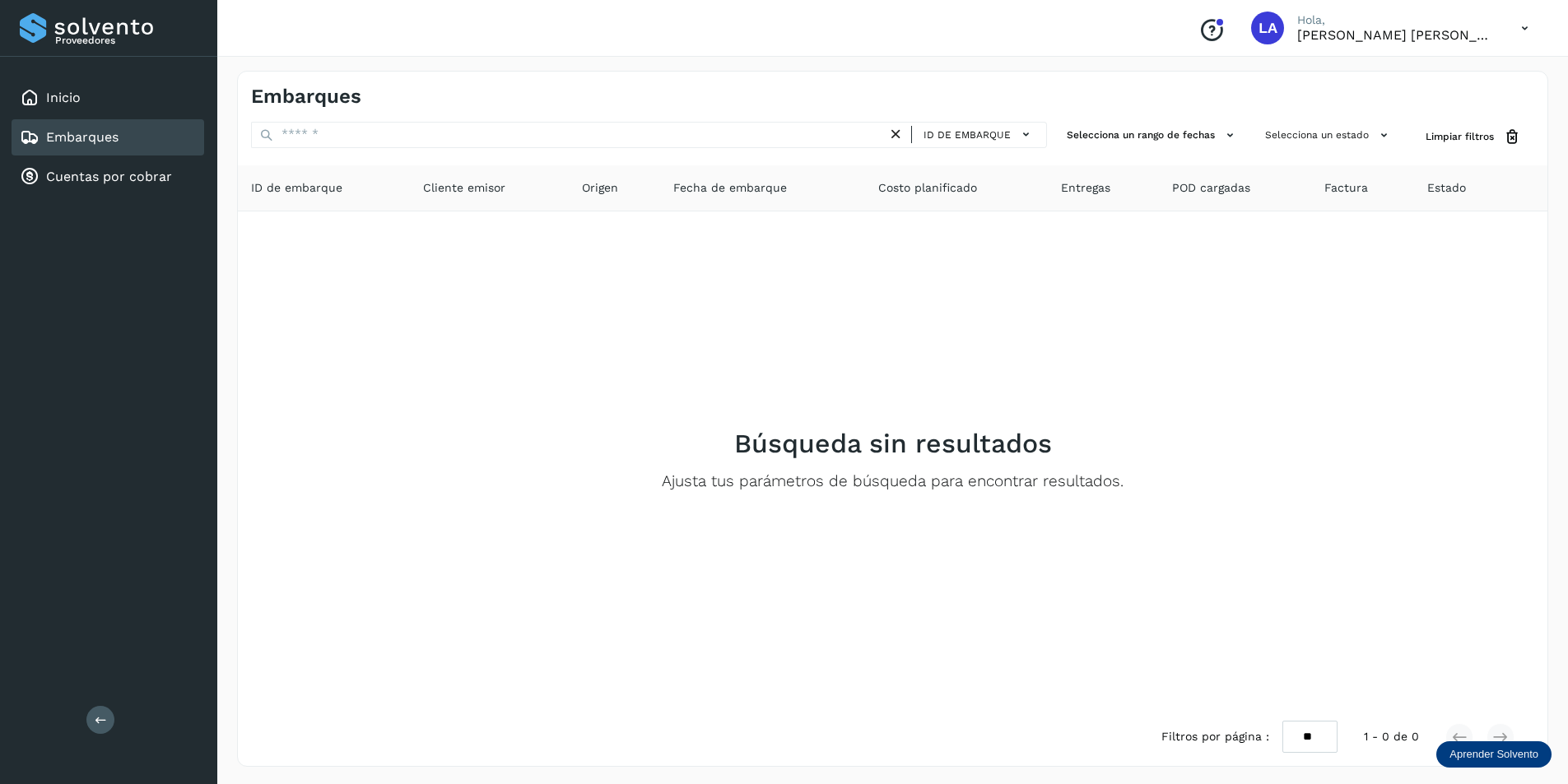
click at [1507, 754] on p "Aprender Solvento" at bounding box center [1494, 754] width 89 height 13
click at [1402, 682] on div "Aprende a usar el modulo embarques y entregas" at bounding box center [1436, 690] width 191 height 46
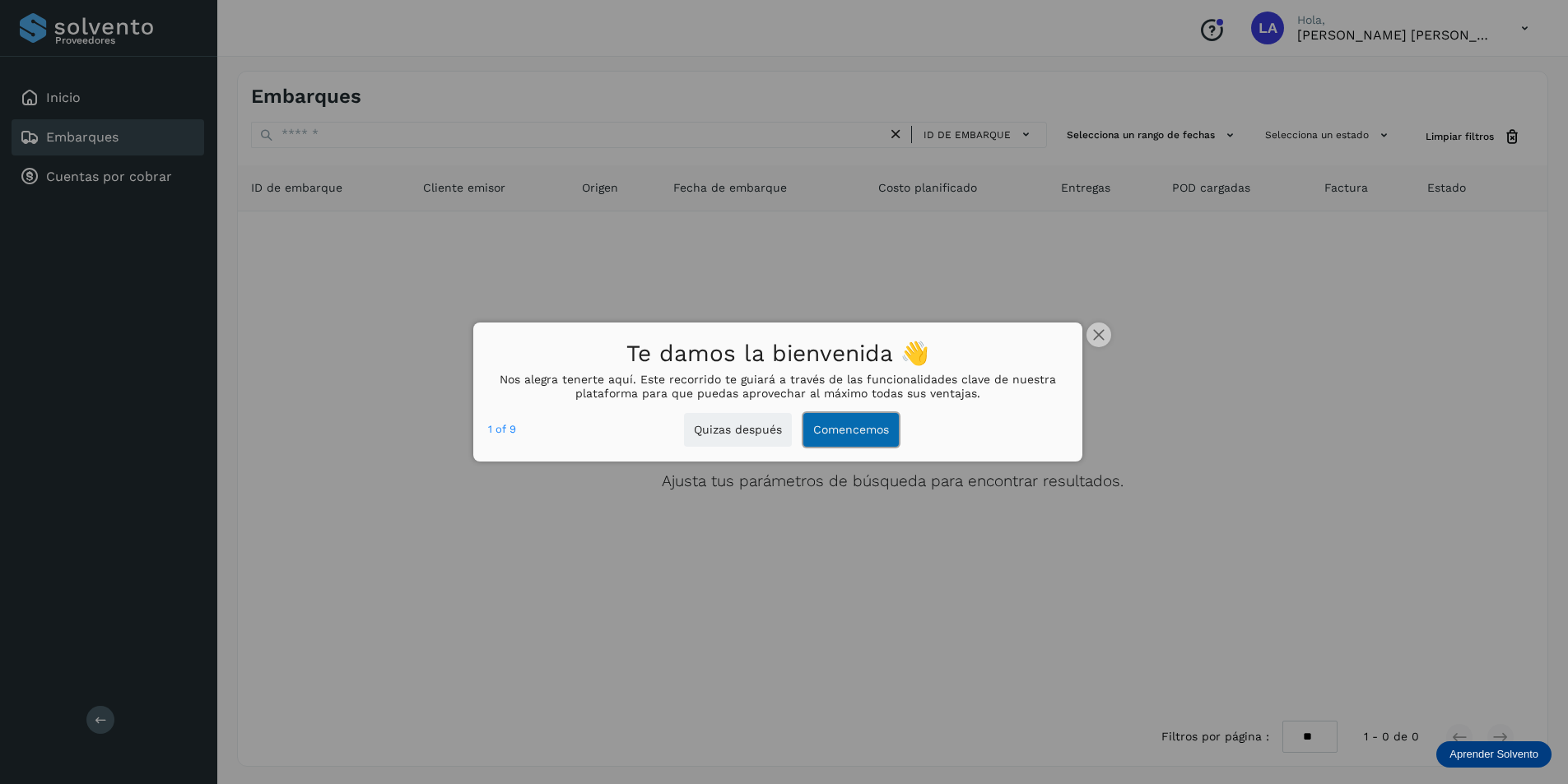
click at [862, 423] on button "Comencemos" at bounding box center [850, 430] width 95 height 33
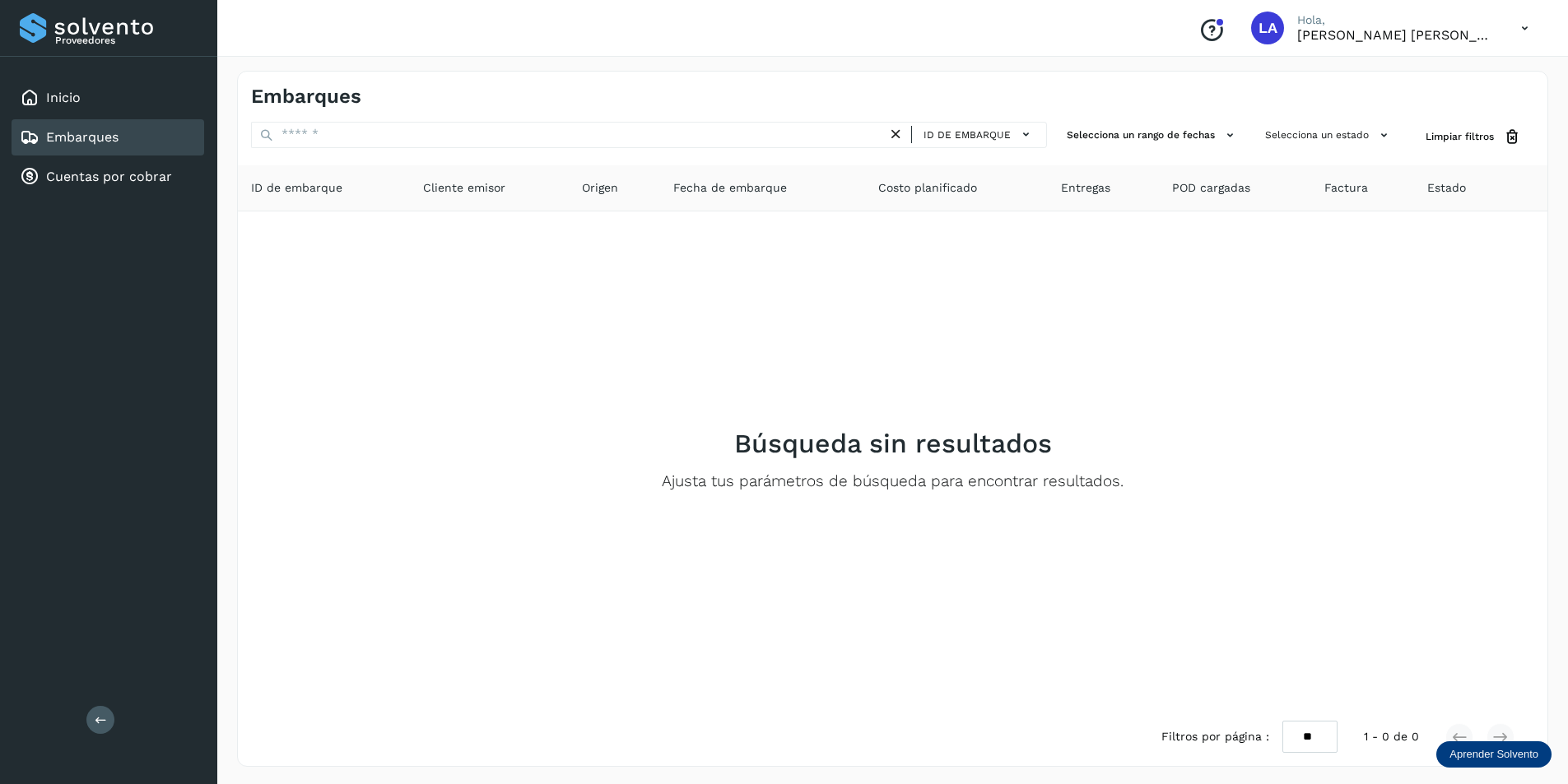
click at [1472, 753] on p "Aprender Solvento" at bounding box center [1494, 754] width 89 height 13
click at [1372, 699] on div "Aprende a usar el modulo embarques y entregas" at bounding box center [1436, 690] width 191 height 46
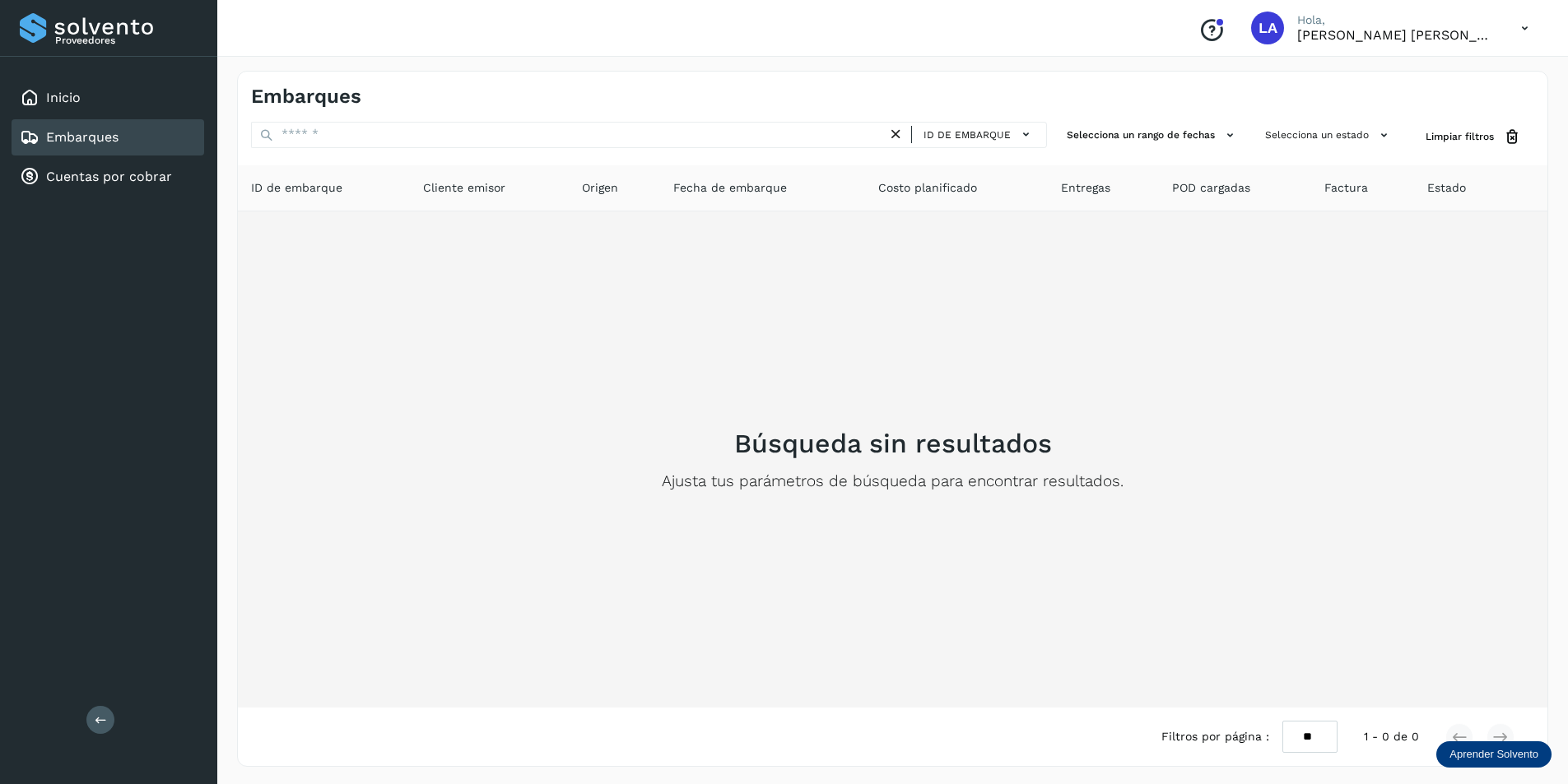
click at [627, 352] on div "Búsqueda sin resultados Ajusta tus parámetros de búsqueda para encontrar result…" at bounding box center [892, 459] width 1283 height 471
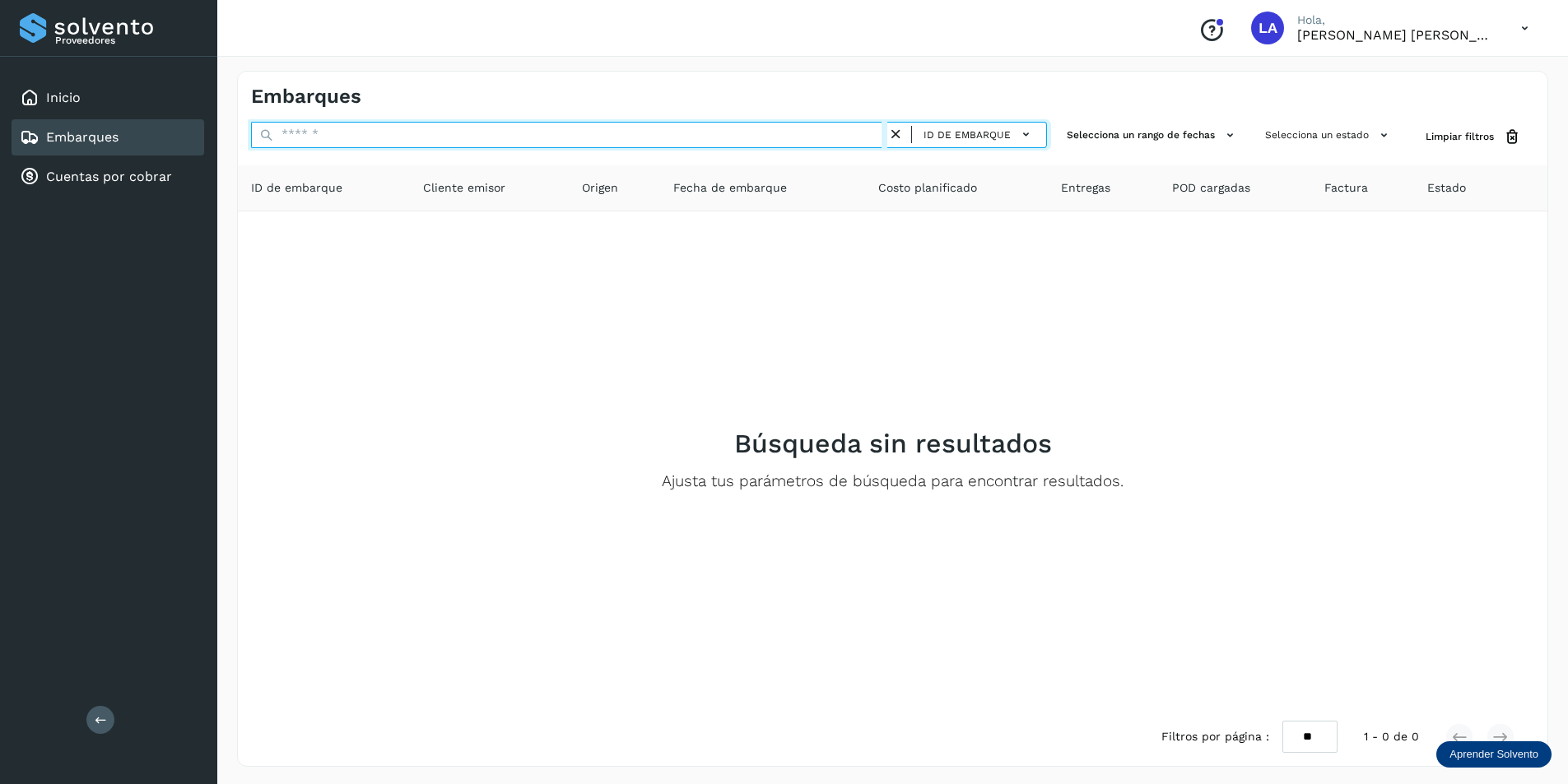
click at [757, 132] on input "text" at bounding box center [569, 134] width 637 height 26
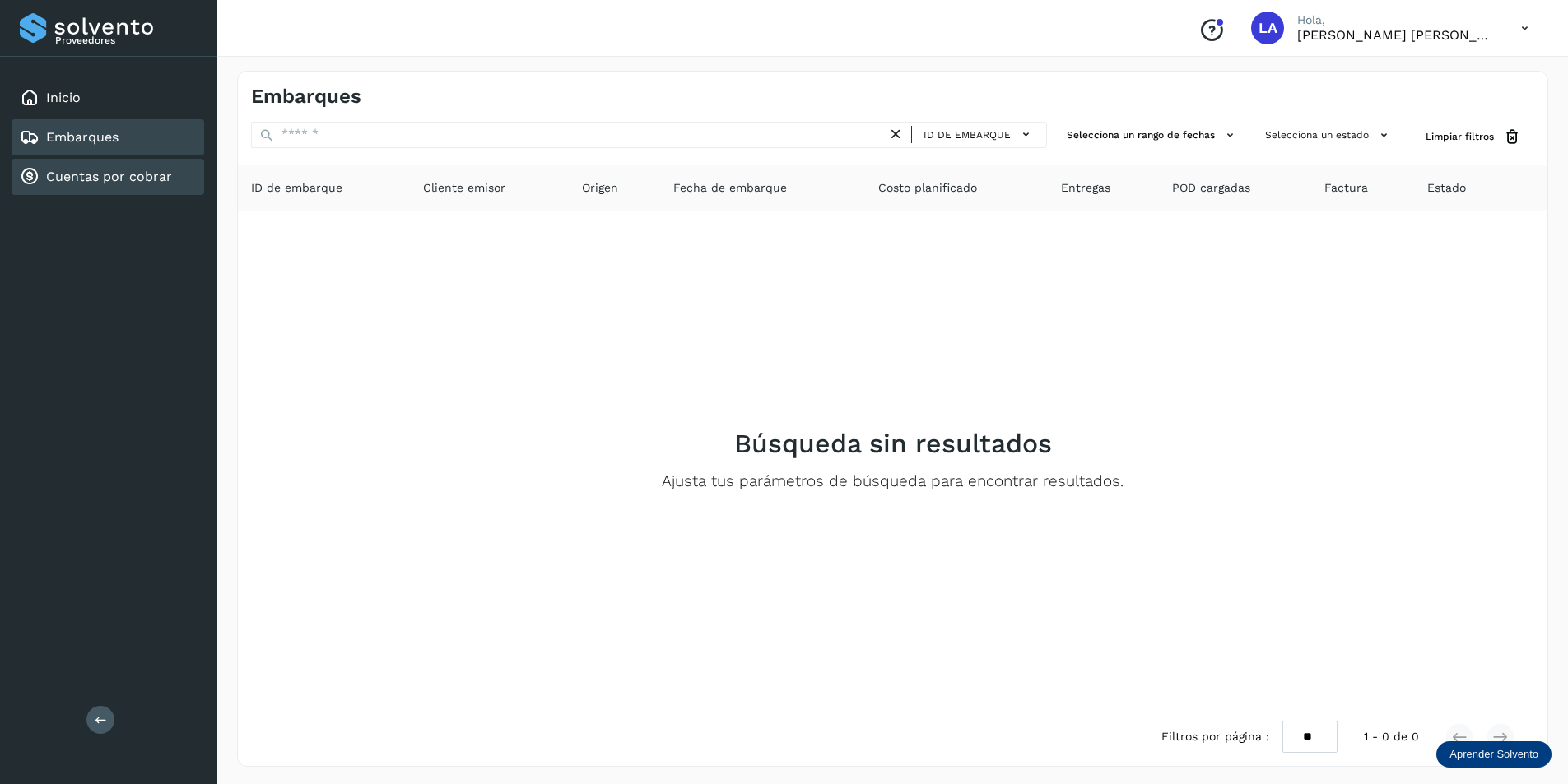
click at [80, 184] on link "Cuentas por cobrar" at bounding box center [109, 176] width 126 height 16
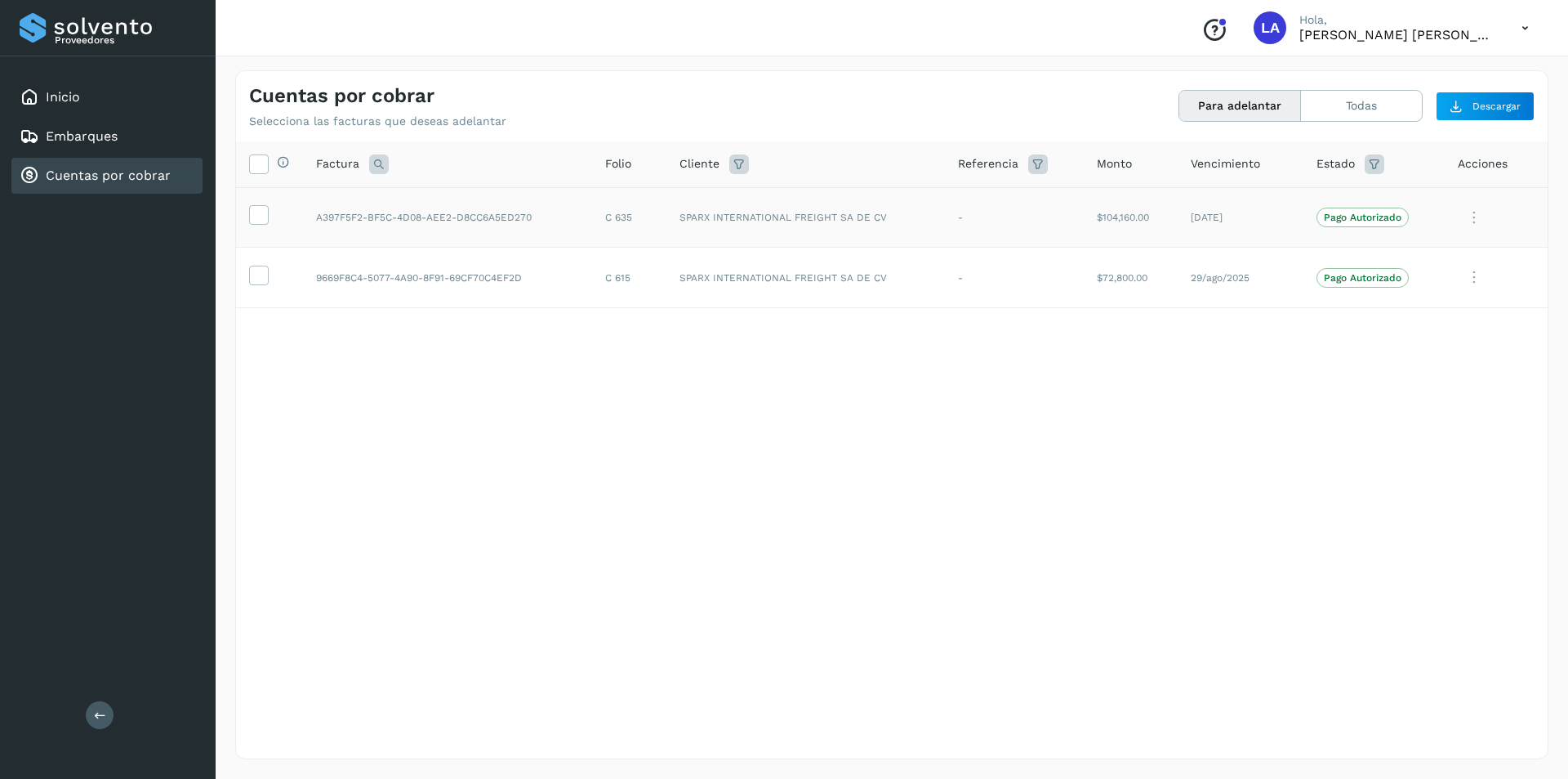
click at [1342, 218] on p "Pago Autorizado" at bounding box center [1363, 218] width 78 height 12
click at [1348, 266] on td "Pago Autorizado" at bounding box center [1374, 278] width 141 height 60
click at [1332, 106] on button "Todas" at bounding box center [1362, 105] width 121 height 30
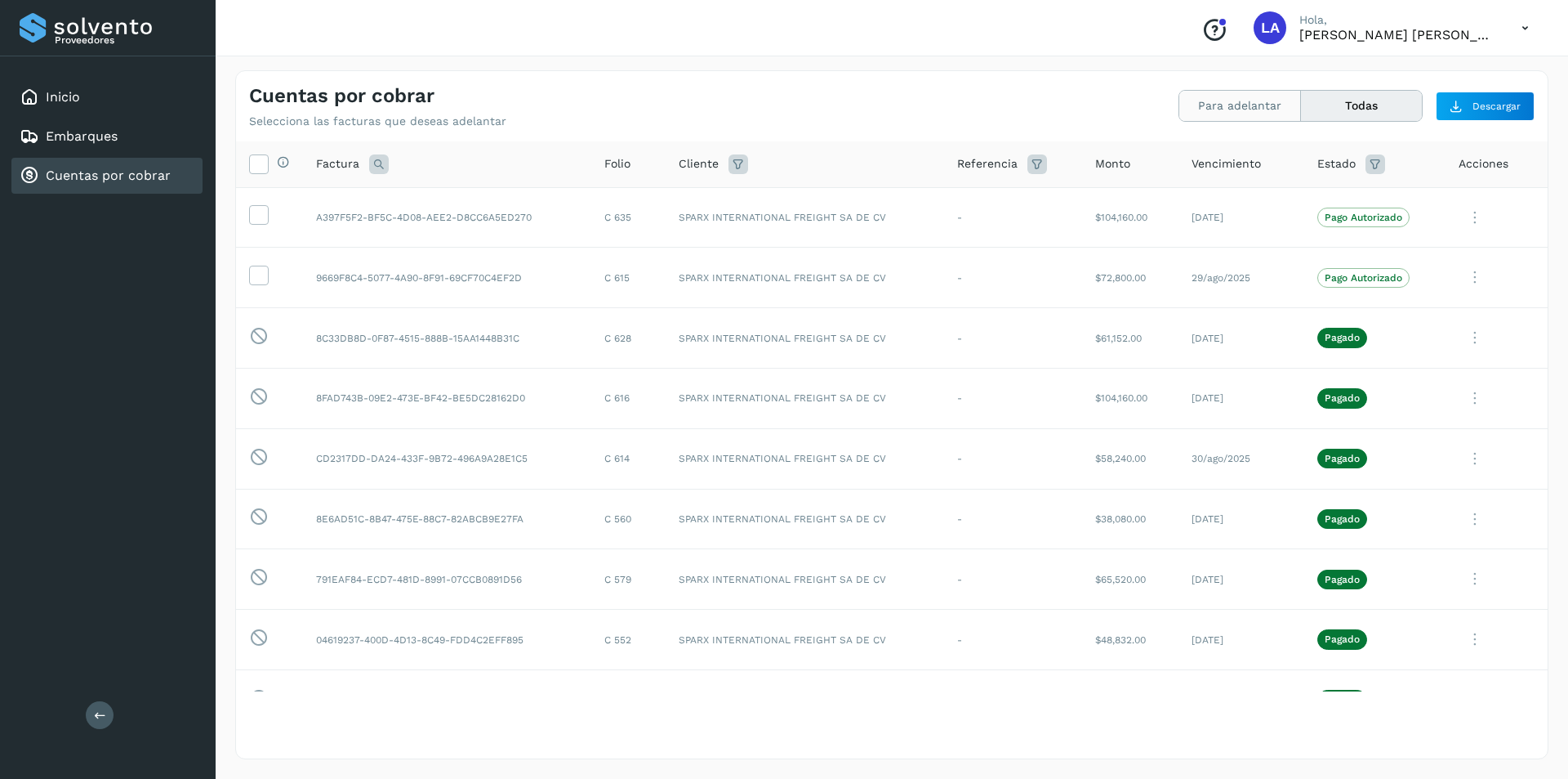
click at [1302, 107] on button "Para adelantar" at bounding box center [1362, 105] width 121 height 30
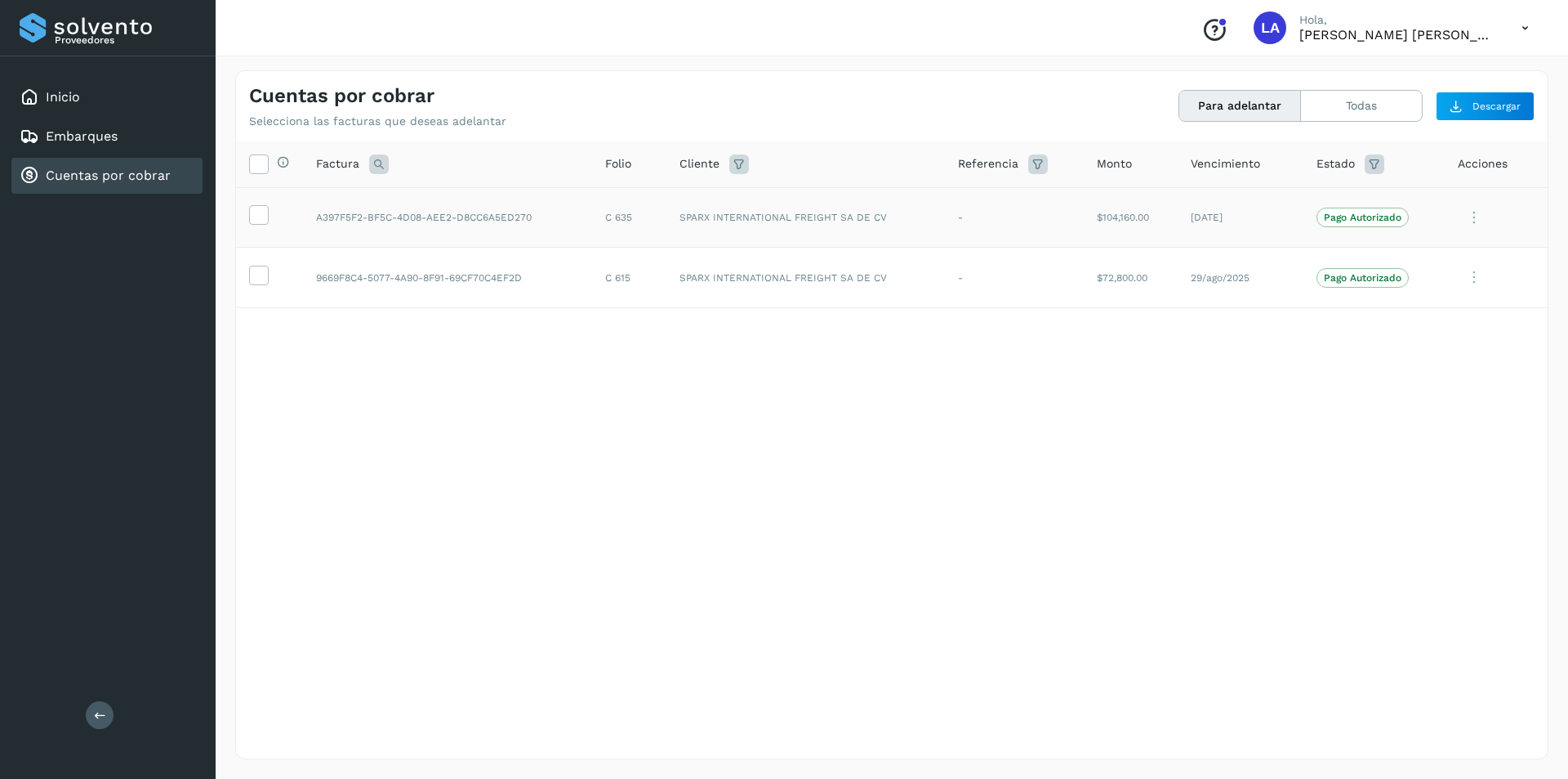
click at [271, 214] on td at bounding box center [269, 217] width 67 height 60
click at [269, 272] on td at bounding box center [269, 278] width 67 height 60
click at [263, 273] on icon at bounding box center [259, 274] width 17 height 18
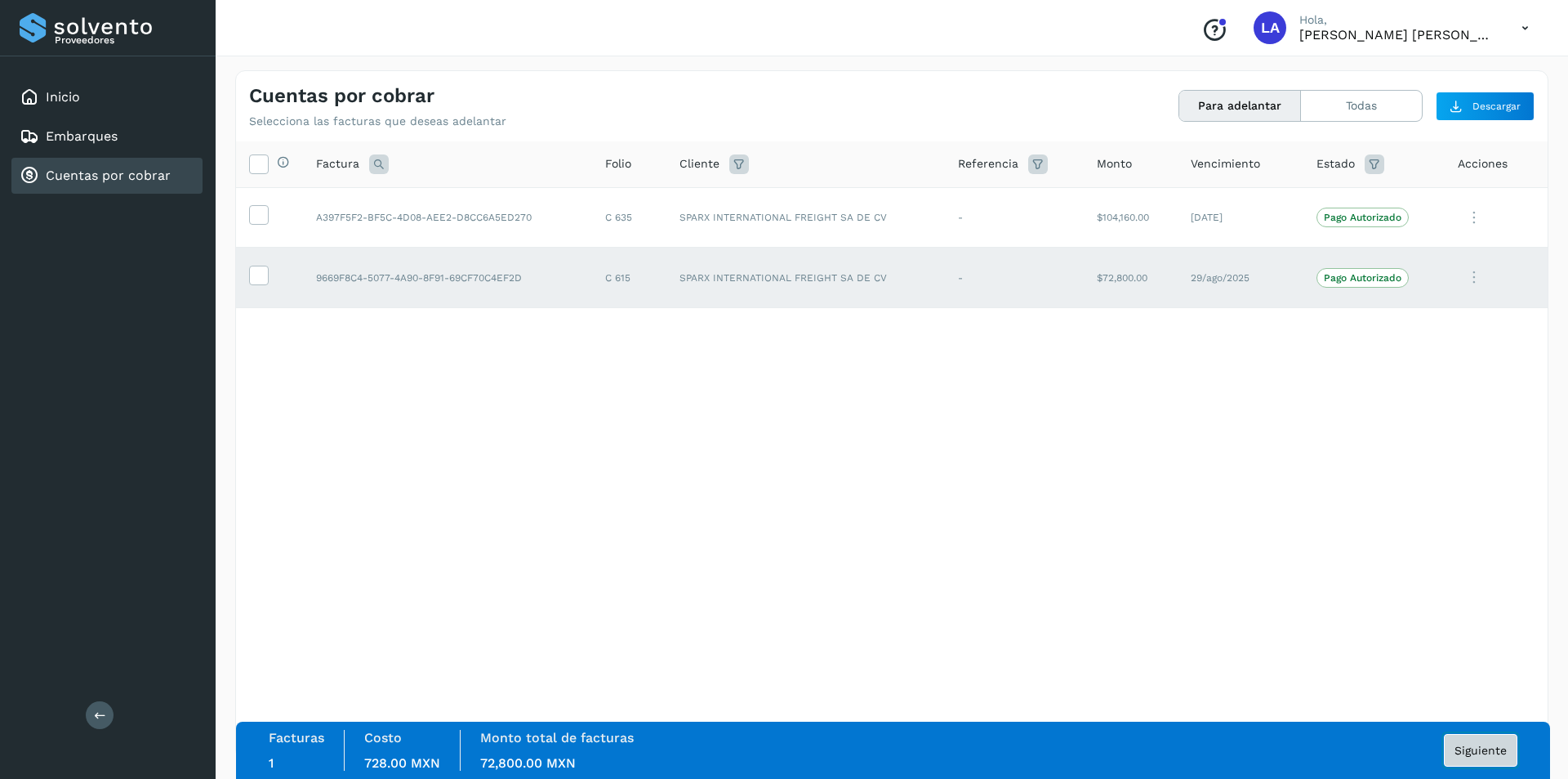
click at [1446, 738] on button "Siguiente" at bounding box center [1481, 751] width 74 height 33
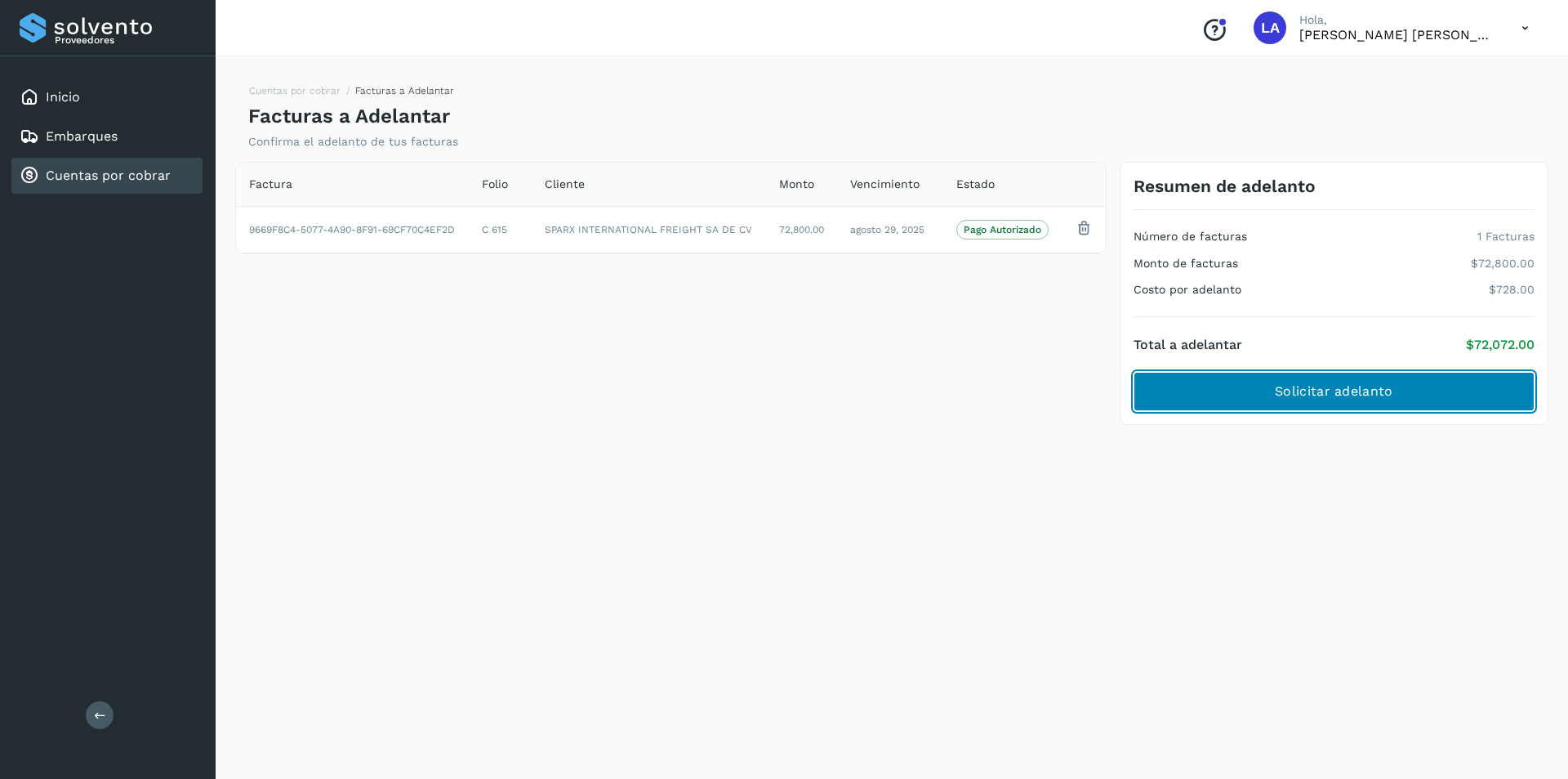
click at [1372, 397] on span "Solicitar adelanto" at bounding box center [1334, 391] width 118 height 18
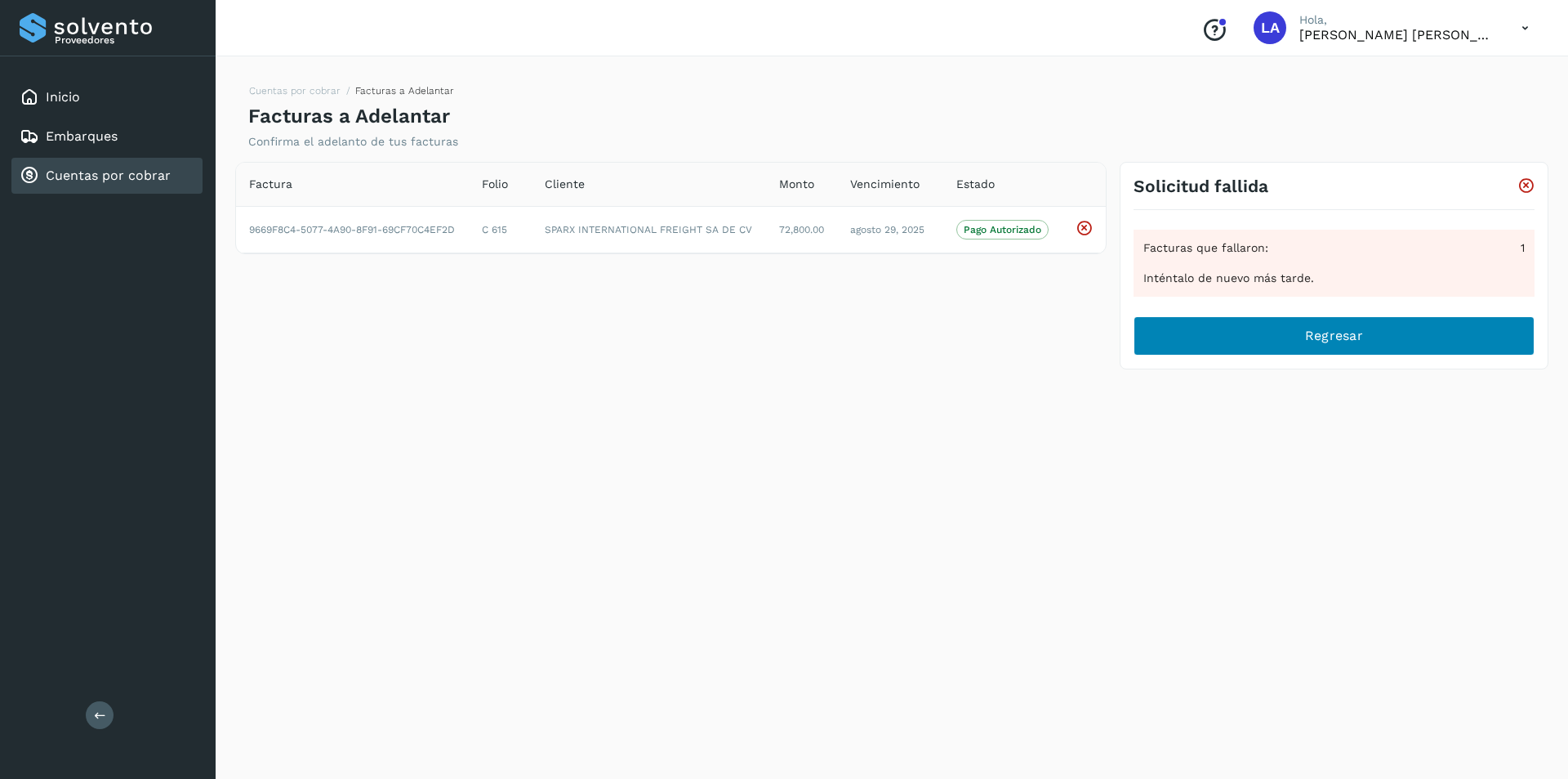
click at [1341, 351] on button "Regresar" at bounding box center [1334, 336] width 401 height 39
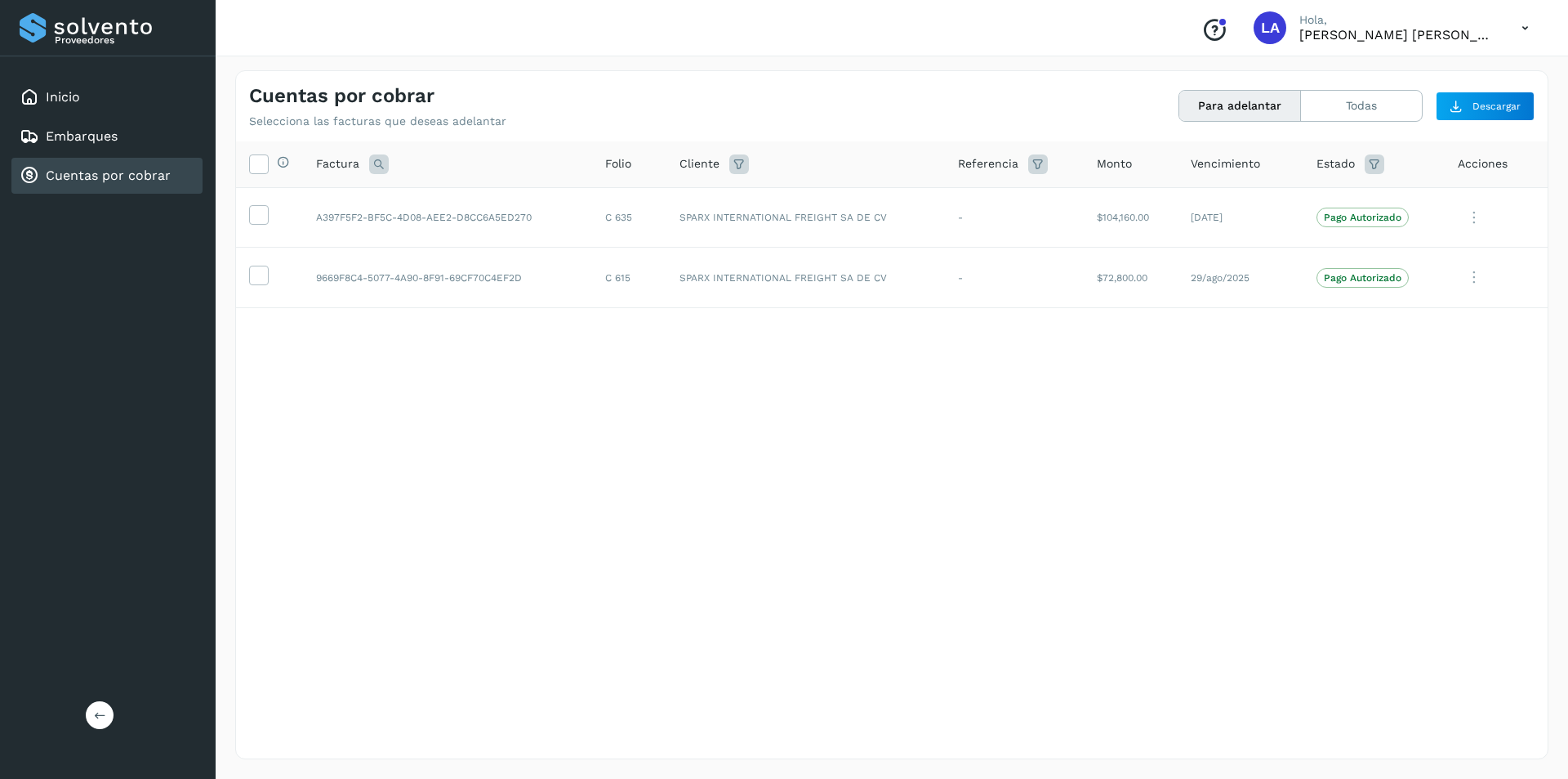
click at [85, 723] on div "Proveedores Inicio Embarques Cuentas por cobrar Salir" at bounding box center [108, 389] width 216 height 779
click at [94, 718] on icon at bounding box center [100, 715] width 13 height 13
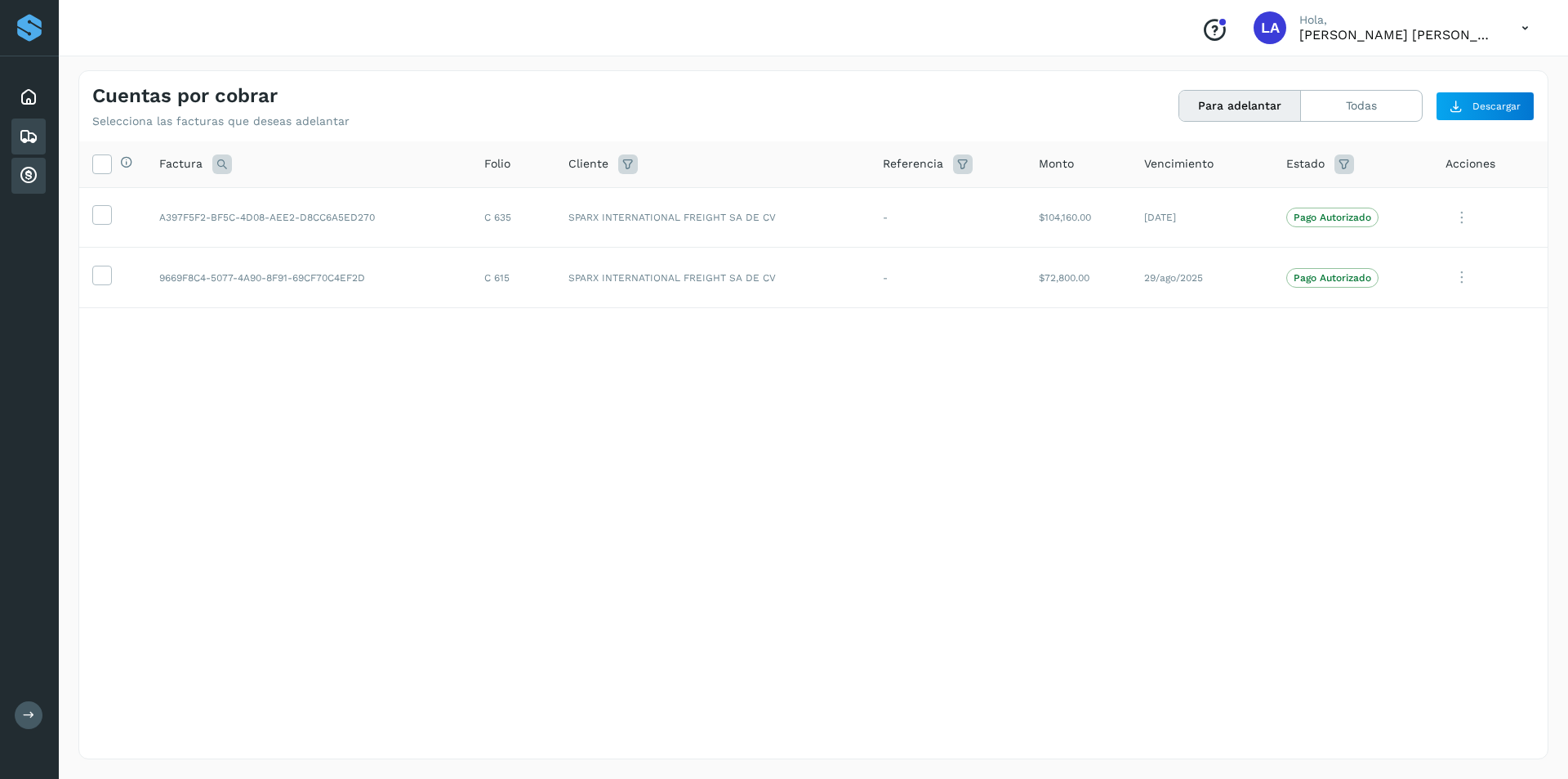
click at [21, 123] on div "Embarques" at bounding box center [28, 136] width 34 height 36
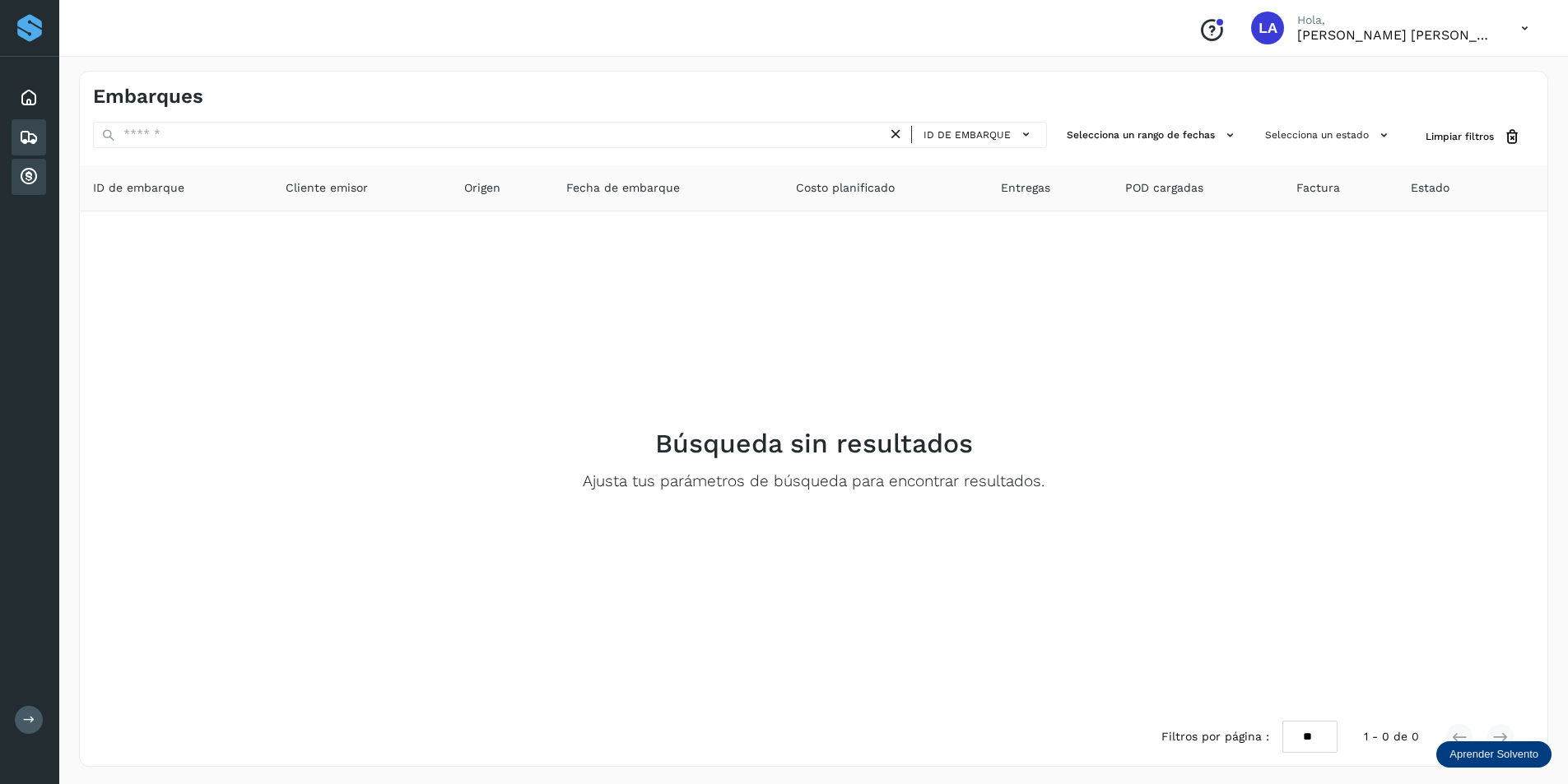
click at [38, 182] on div "Cuentas por cobrar" at bounding box center [28, 176] width 34 height 36
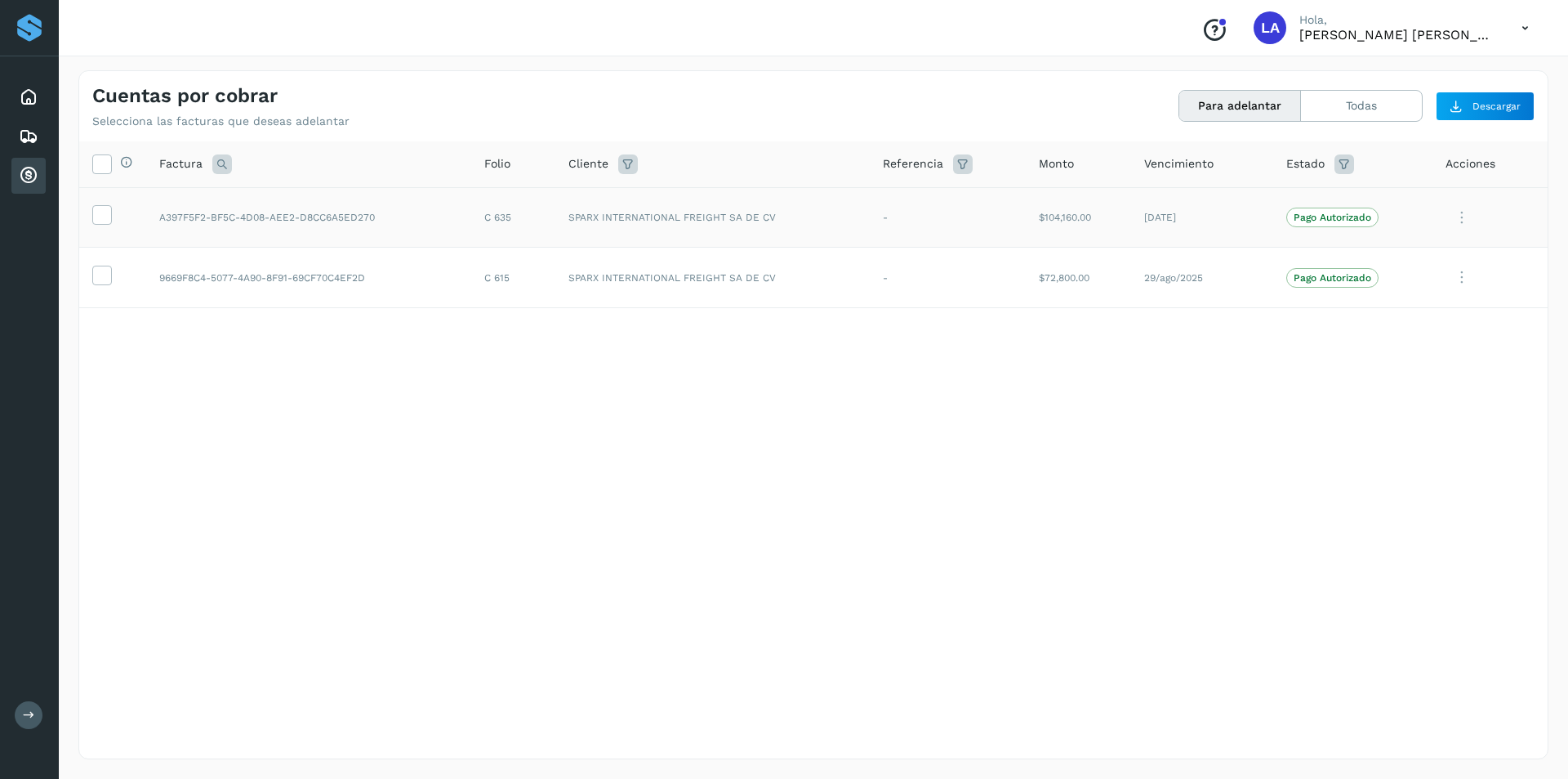
click at [85, 216] on td at bounding box center [113, 217] width 67 height 60
click at [100, 216] on icon at bounding box center [102, 214] width 17 height 18
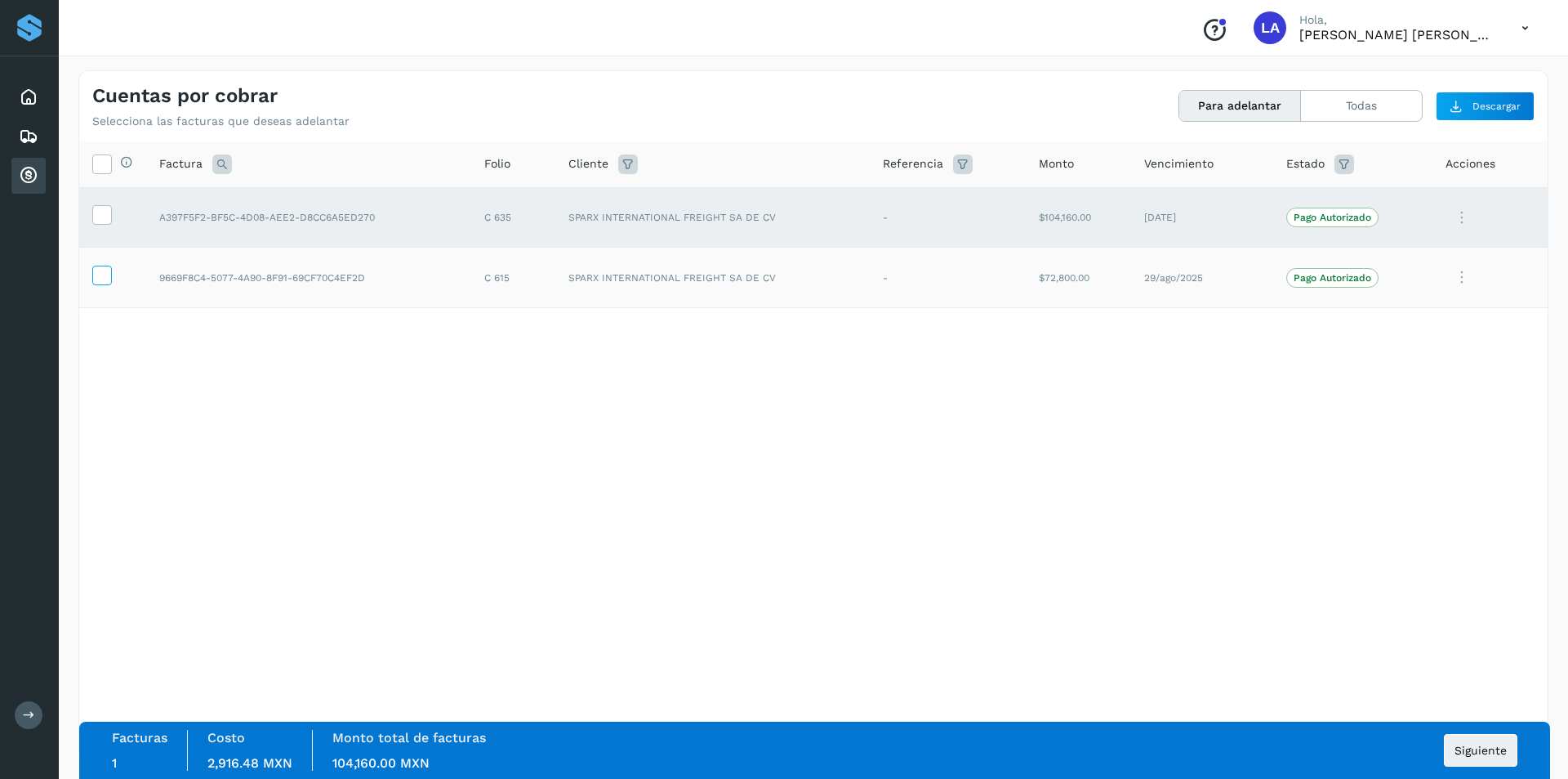
click at [108, 274] on icon at bounding box center [102, 274] width 17 height 18
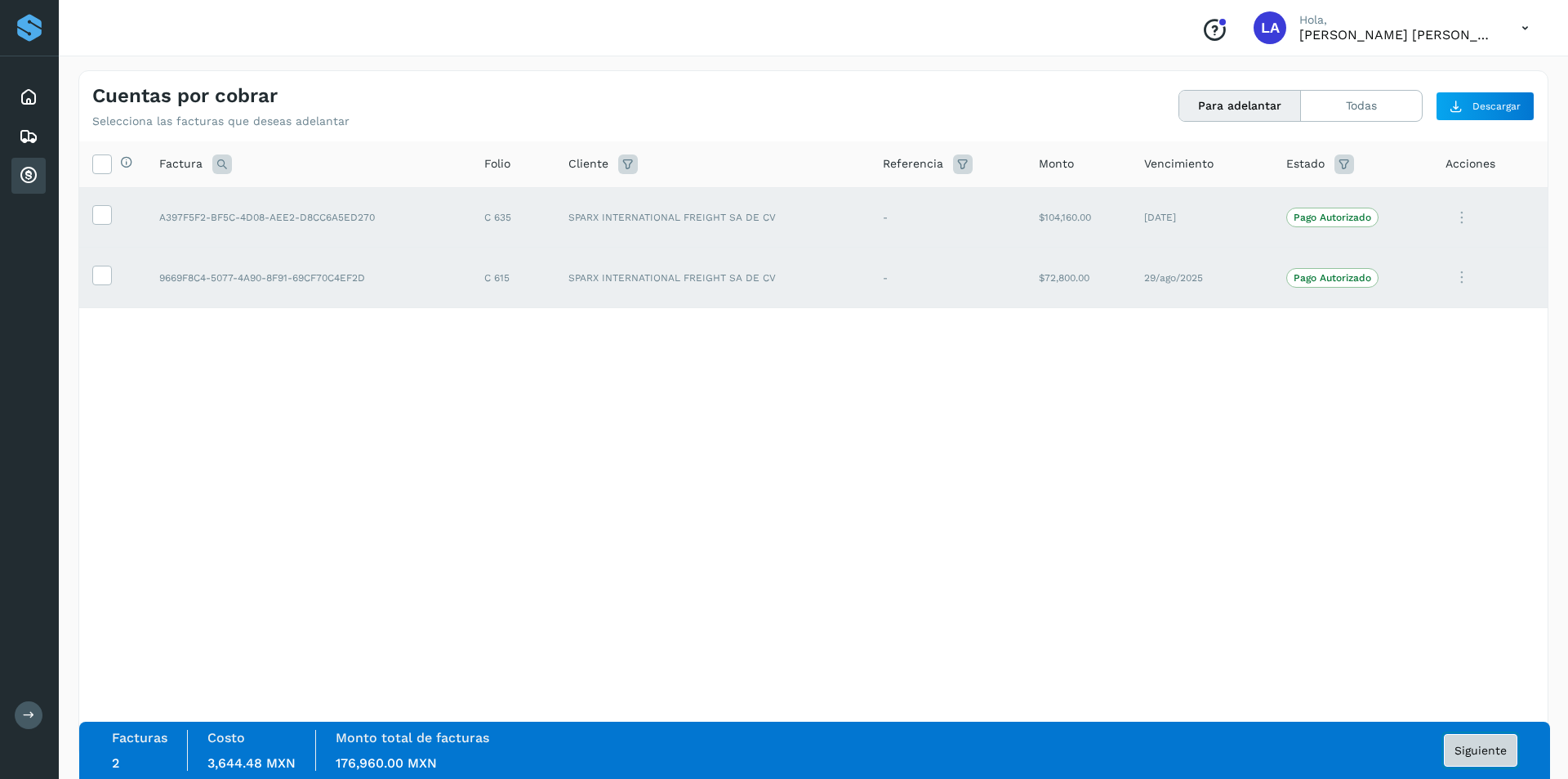
click at [1486, 750] on span "Siguiente" at bounding box center [1481, 751] width 52 height 12
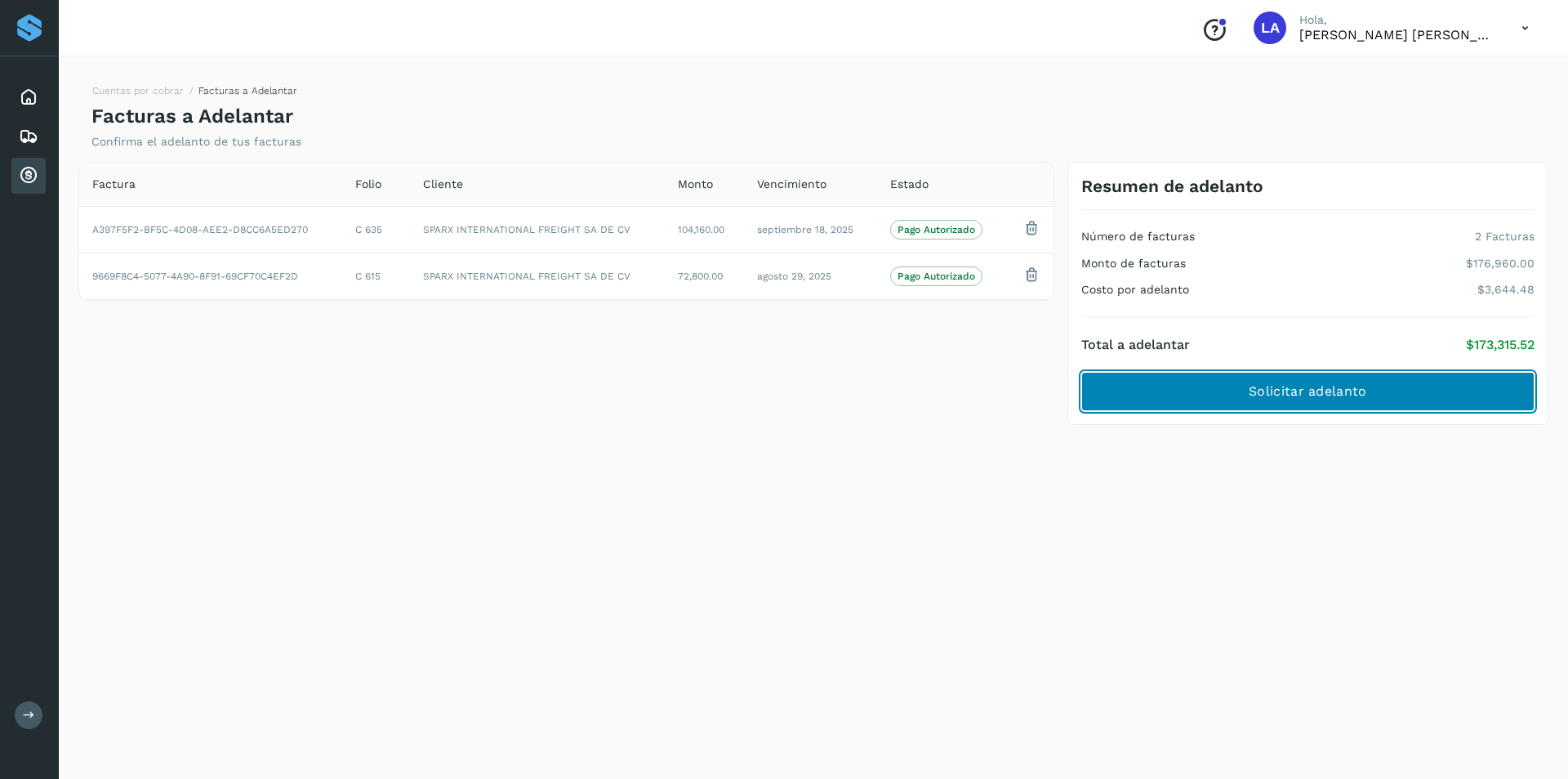
click at [1181, 379] on button "Solicitar adelanto" at bounding box center [1308, 391] width 453 height 39
